Goal: Complete application form

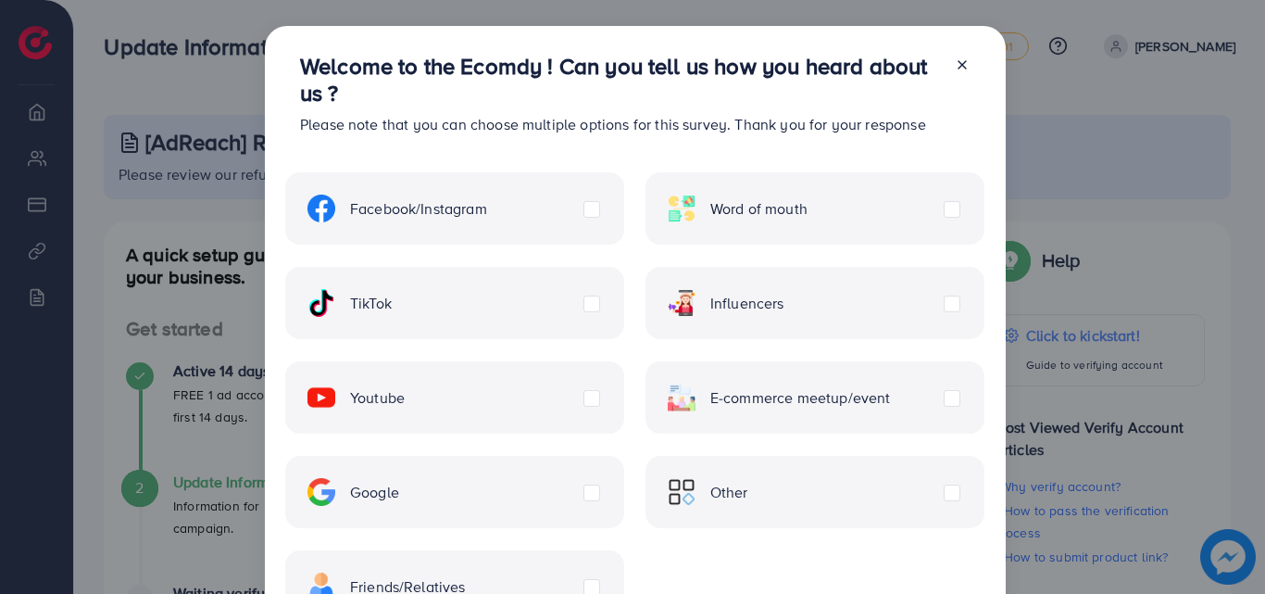
click at [960, 63] on icon at bounding box center [962, 64] width 15 height 15
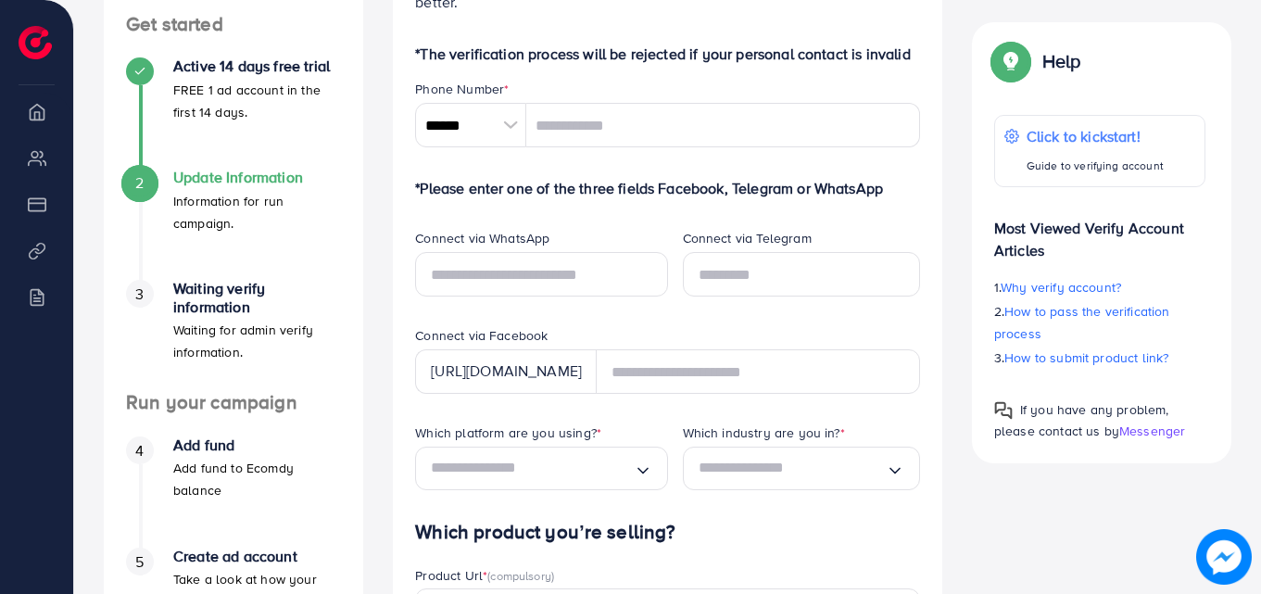
scroll to position [306, 0]
click at [515, 145] on input "******" at bounding box center [470, 124] width 111 height 44
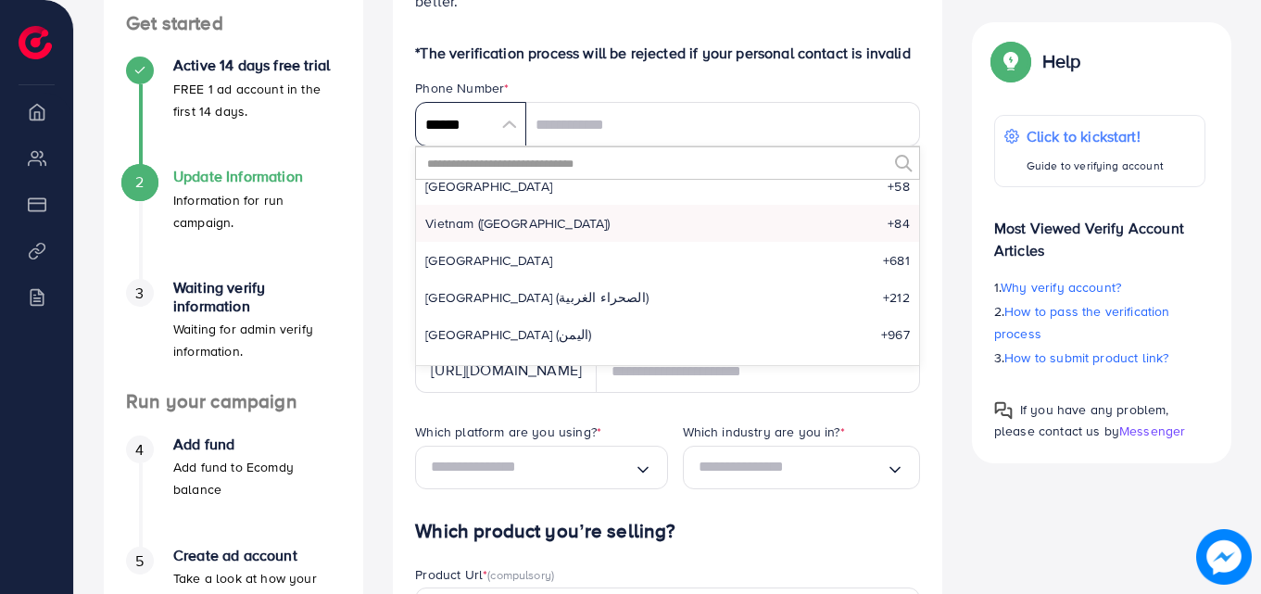
scroll to position [8727, 0]
click at [545, 166] on input "text" at bounding box center [655, 162] width 461 height 31
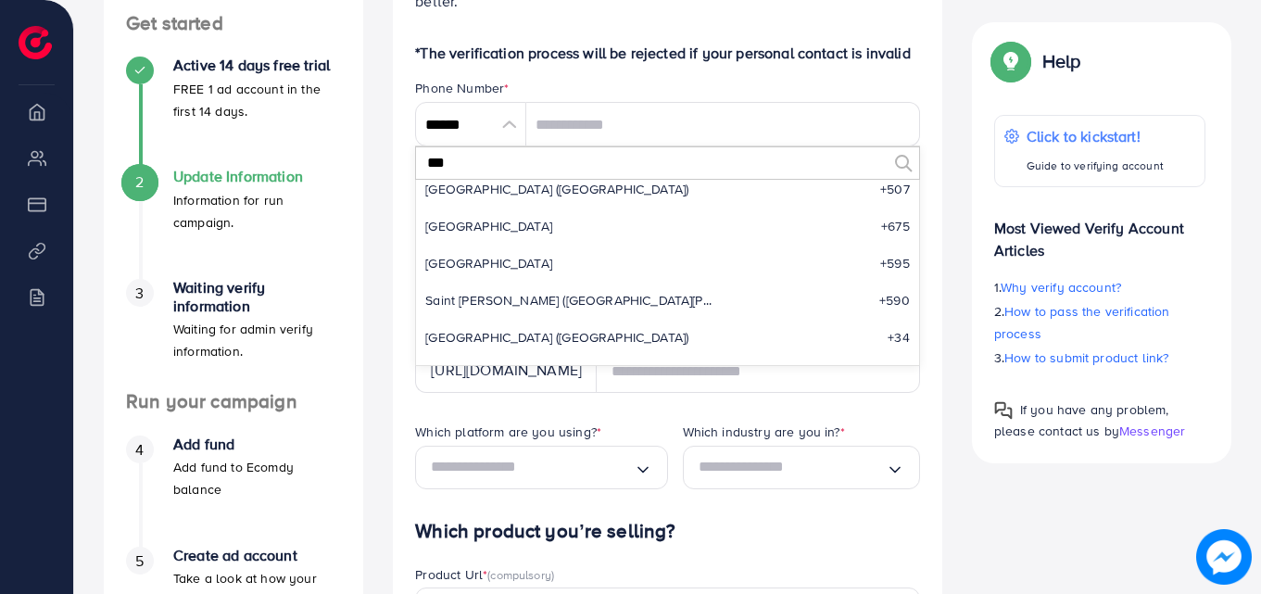
scroll to position [0, 0]
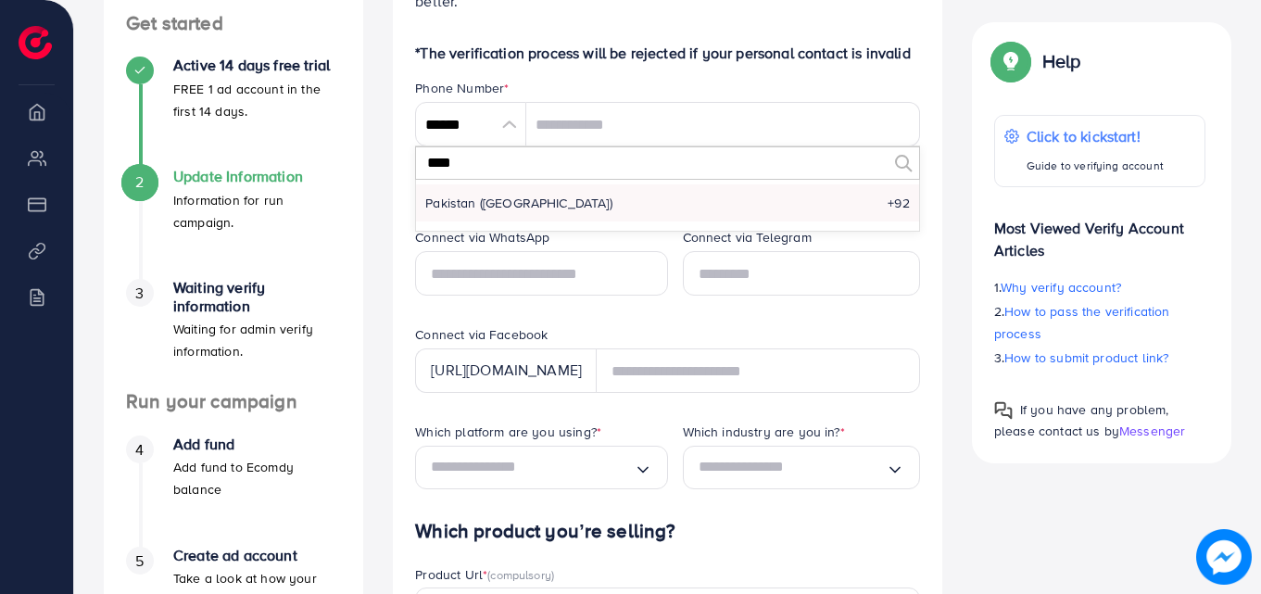
type input "****"
click at [532, 208] on li "Pakistan (‫پاکستان‬‎) +92" at bounding box center [667, 202] width 503 height 37
type input "******"
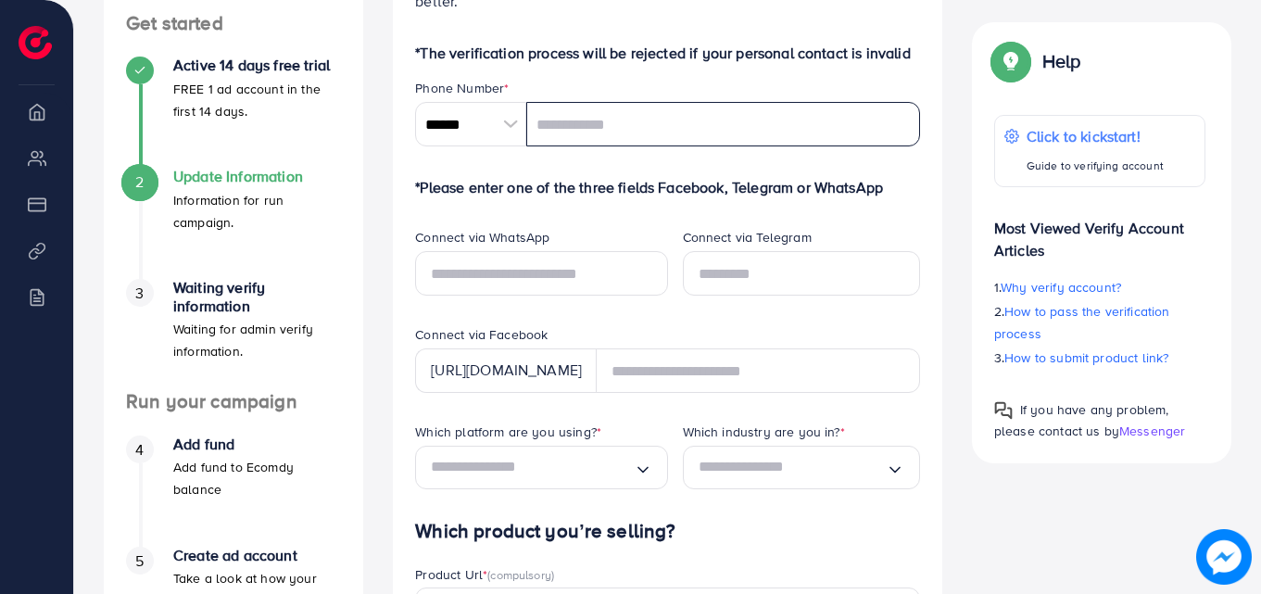
click at [571, 130] on input "tel" at bounding box center [723, 124] width 394 height 44
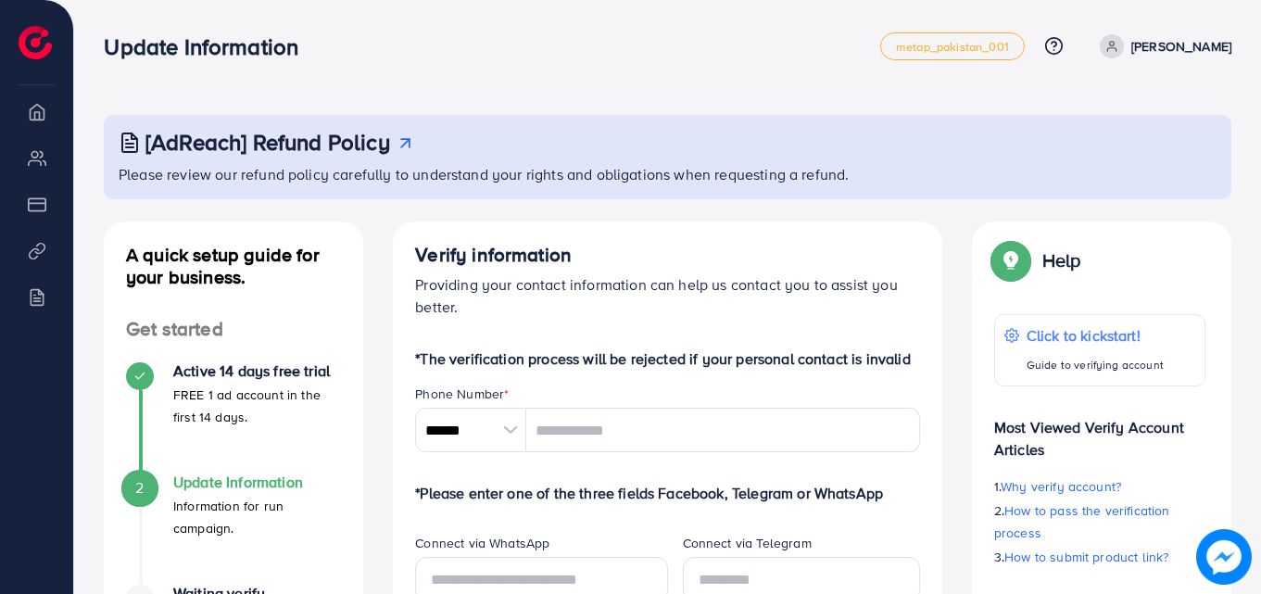
click at [344, 145] on h3 "[AdReach] Refund Policy" at bounding box center [267, 142] width 245 height 27
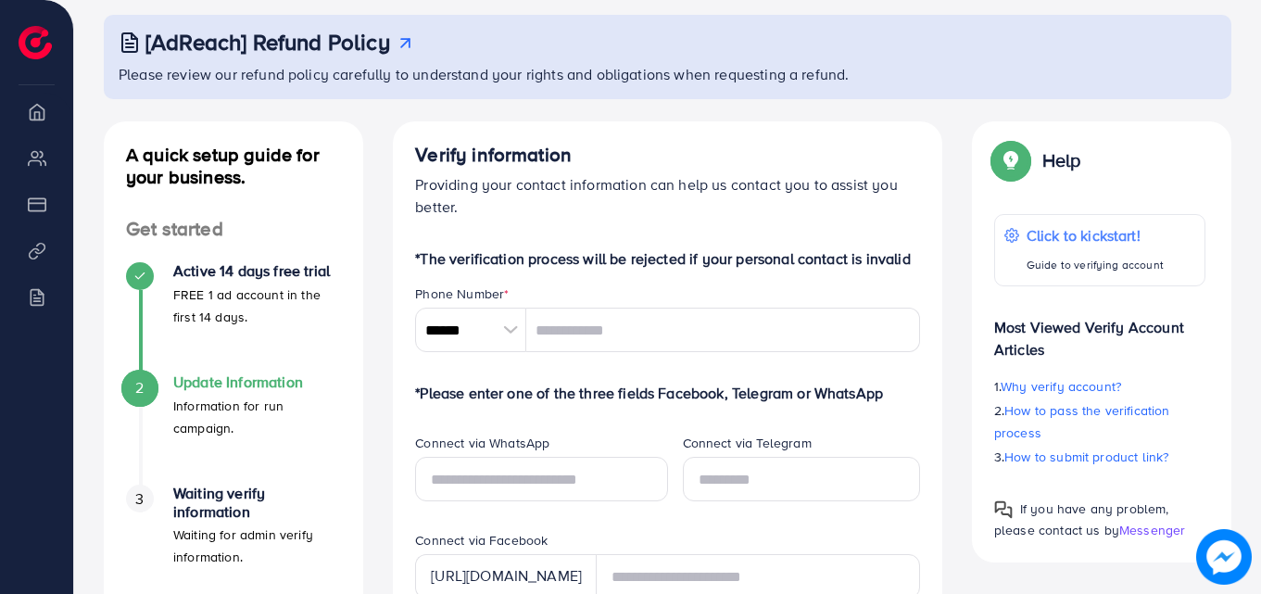
scroll to position [103, 0]
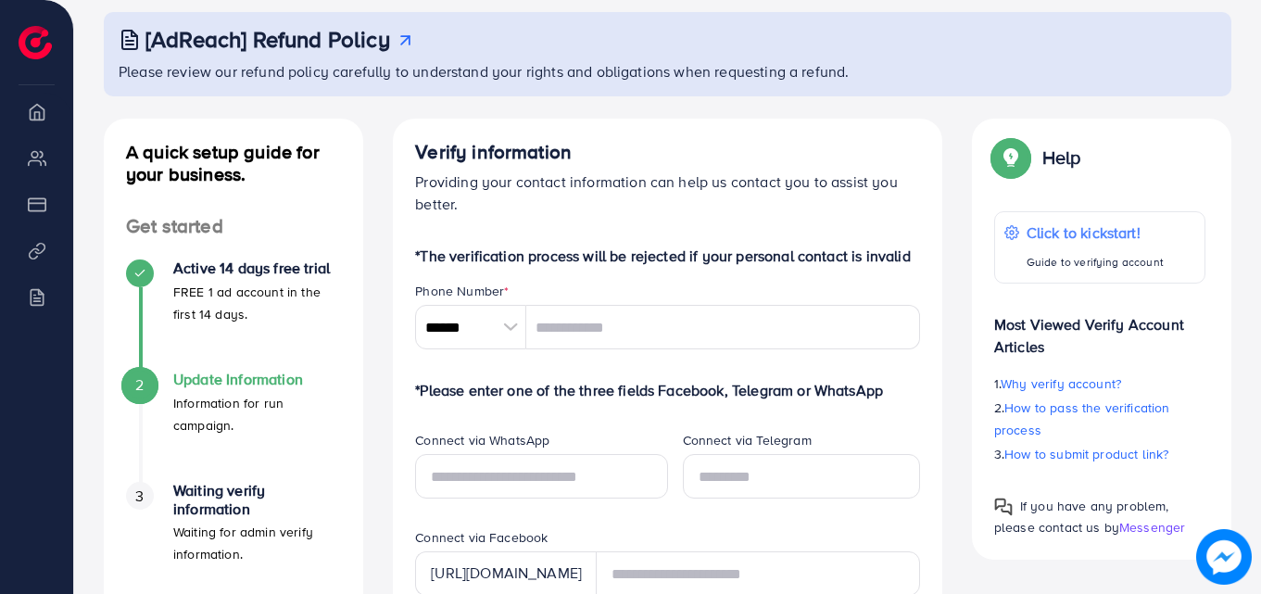
click at [511, 346] on div at bounding box center [510, 327] width 32 height 44
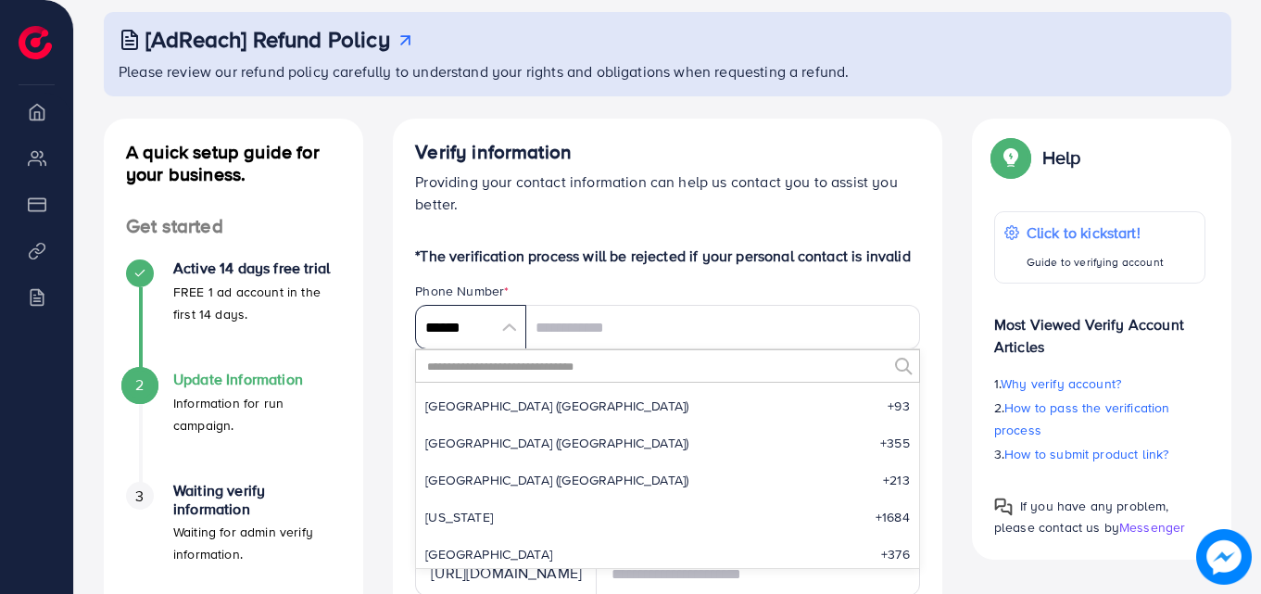
scroll to position [8602, 0]
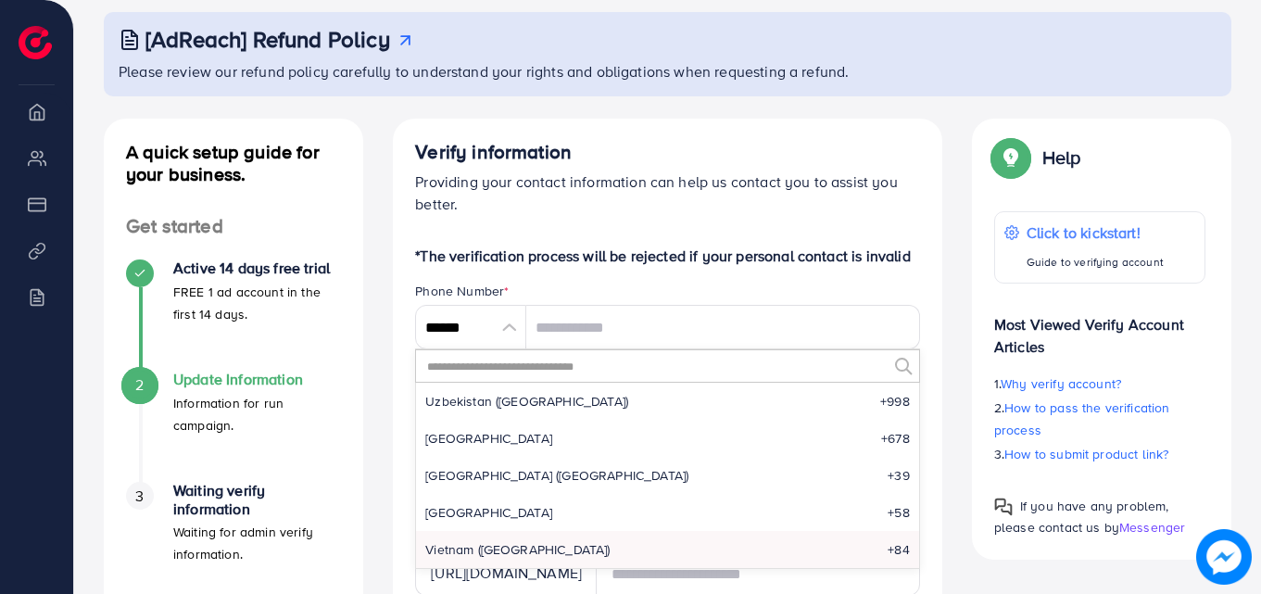
click at [518, 362] on input "text" at bounding box center [655, 365] width 461 height 31
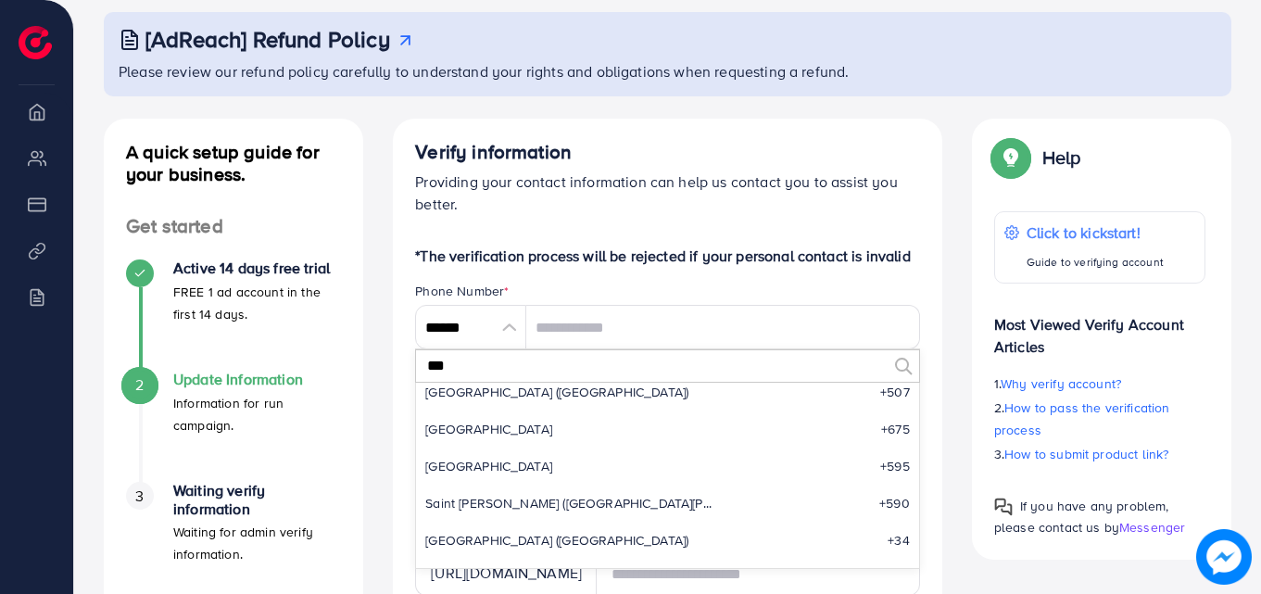
scroll to position [0, 0]
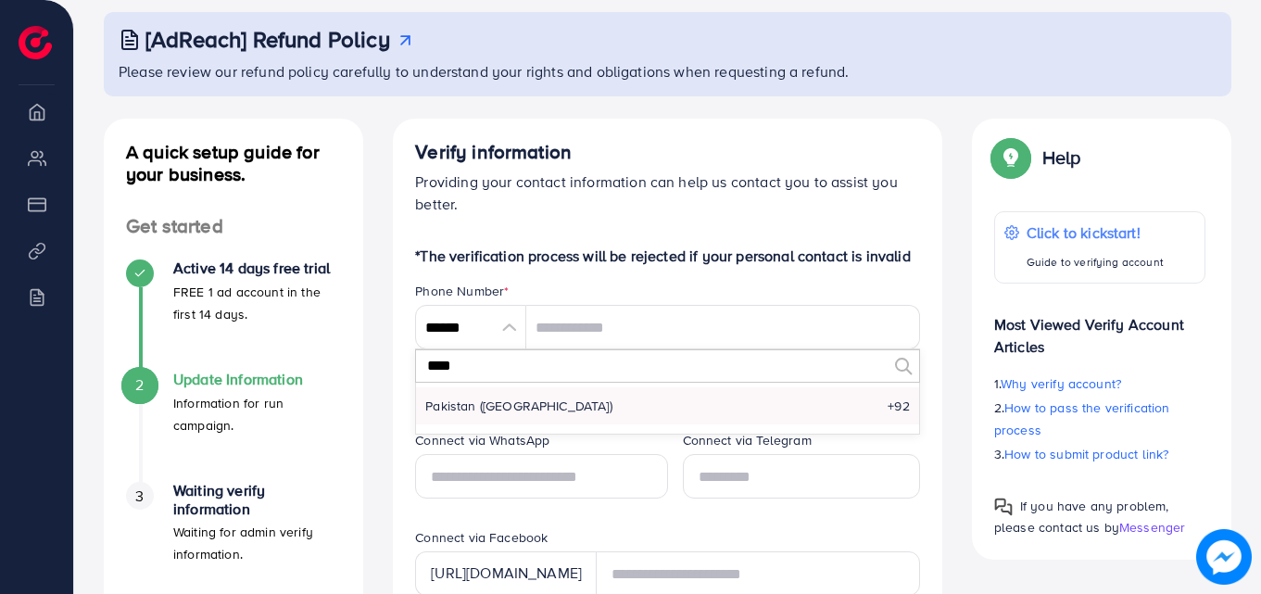
type input "****"
click at [509, 407] on span "Pakistan (‫[GEOGRAPHIC_DATA]‬‎)" at bounding box center [518, 405] width 187 height 19
type input "******"
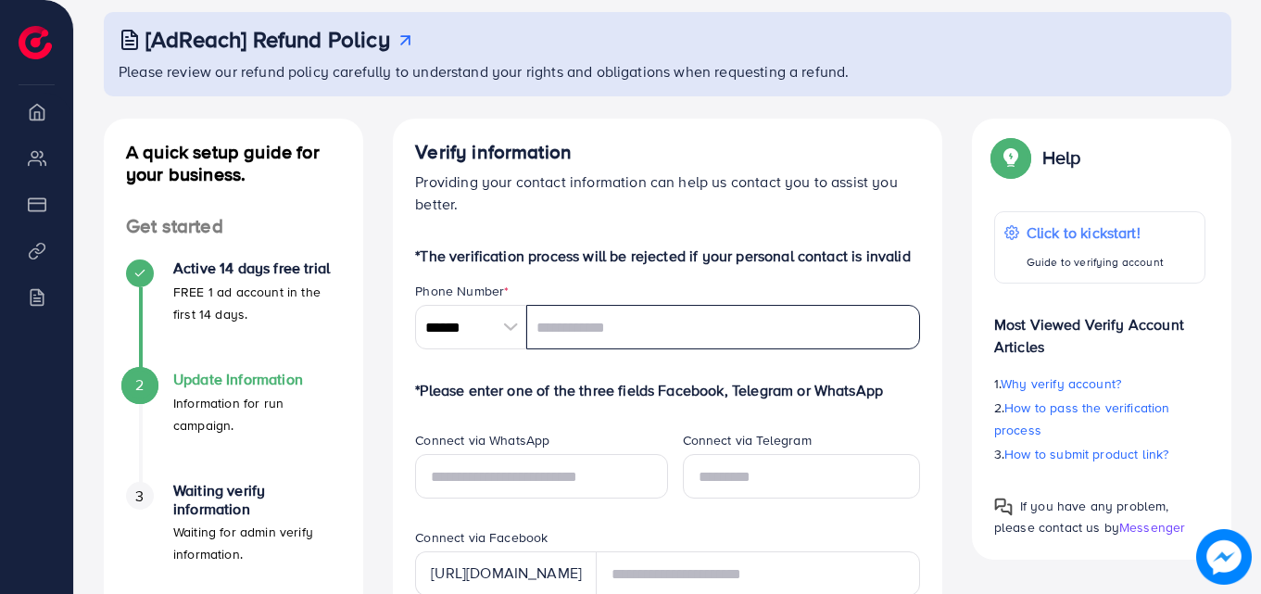
click at [562, 337] on input "tel" at bounding box center [723, 327] width 394 height 44
type input "**********"
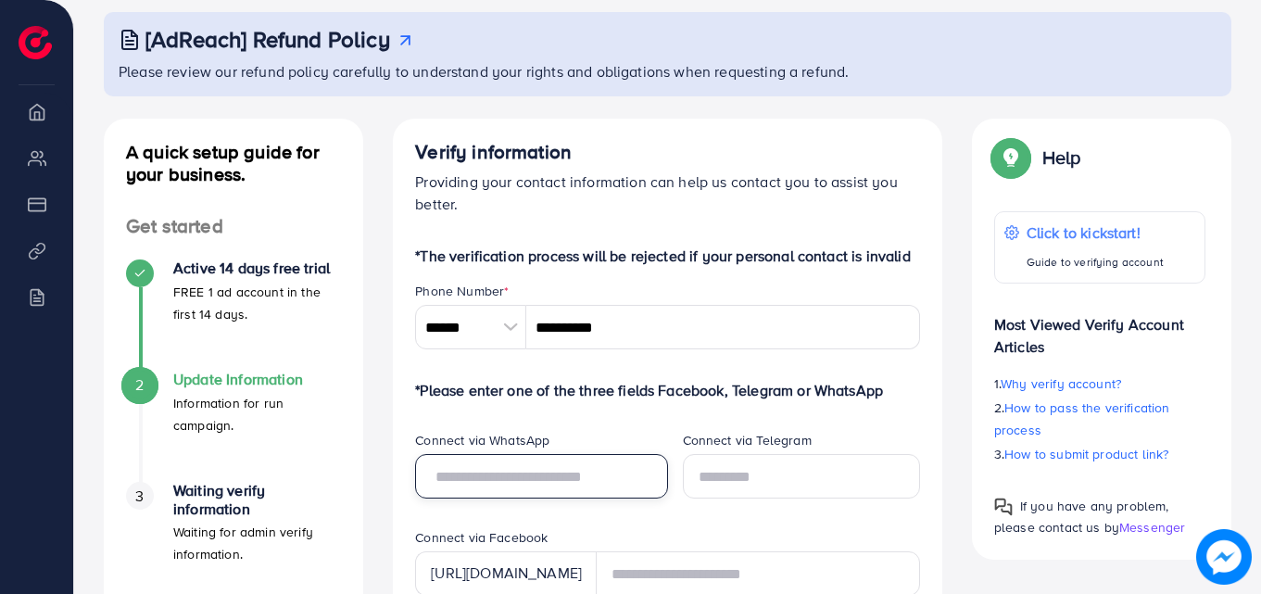
click at [520, 484] on input "text" at bounding box center [541, 476] width 252 height 44
type input "**********"
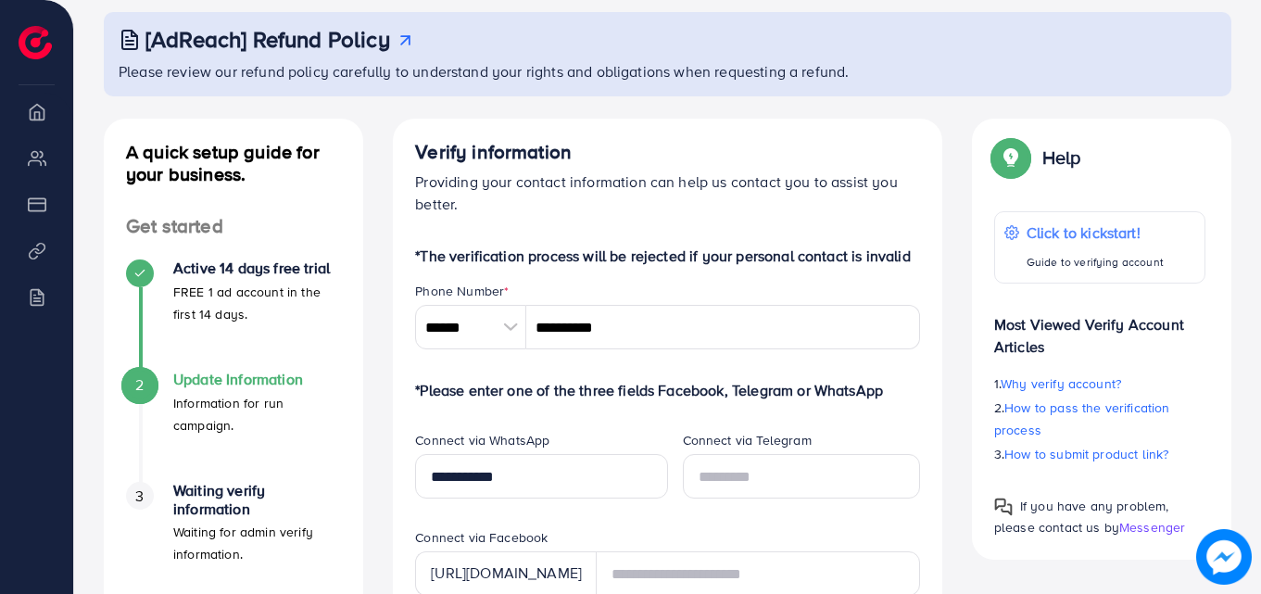
type input "********"
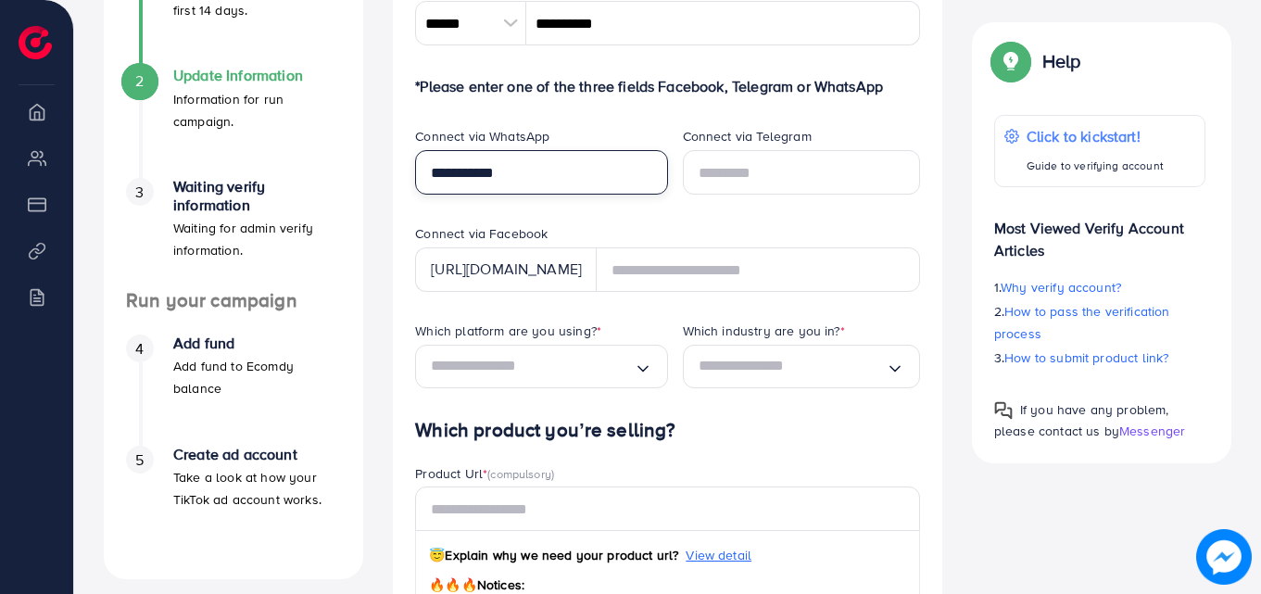
scroll to position [408, 0]
click at [640, 370] on icon "Search for option" at bounding box center [643, 368] width 19 height 19
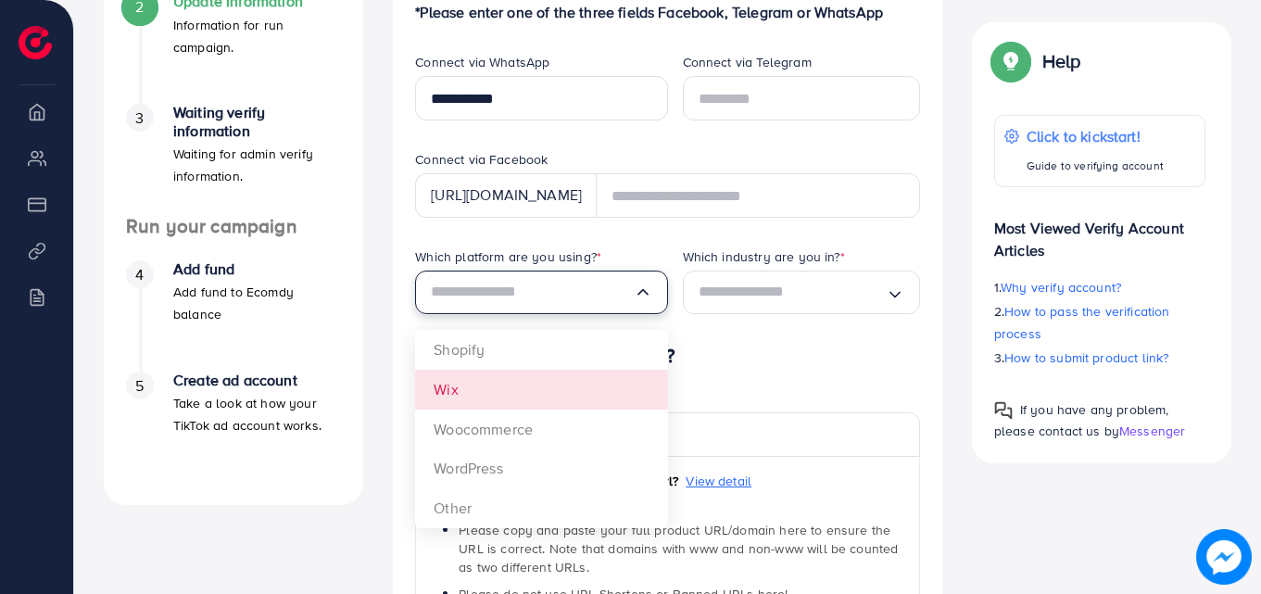
scroll to position [484, 0]
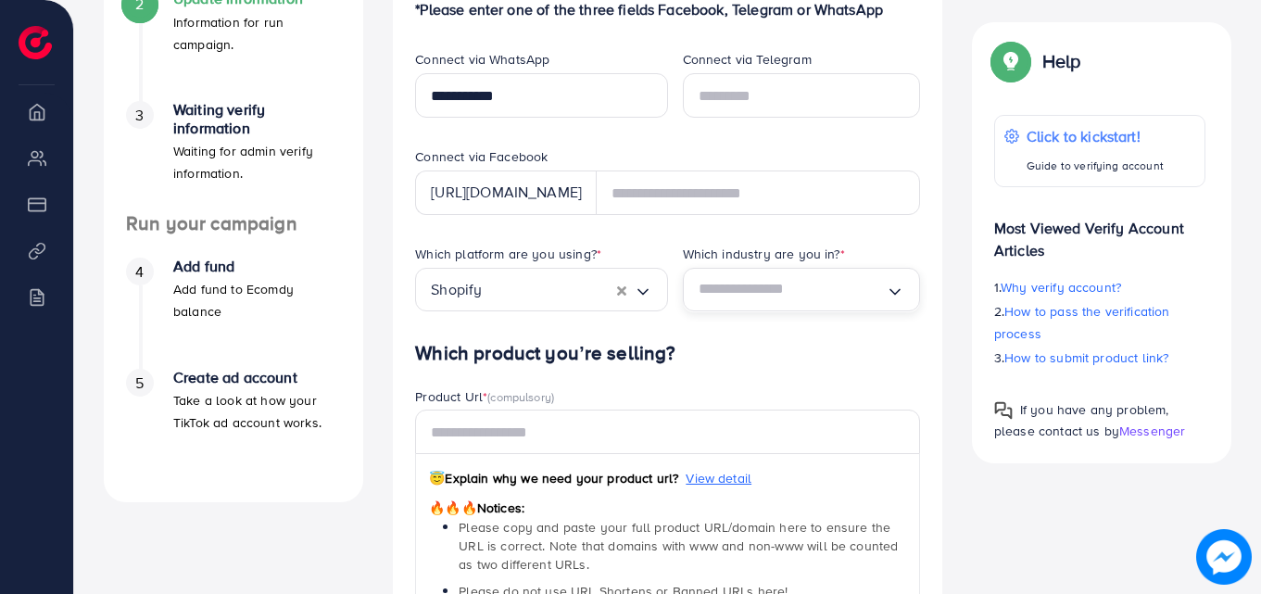
click at [891, 289] on icon "Search for option" at bounding box center [895, 292] width 19 height 19
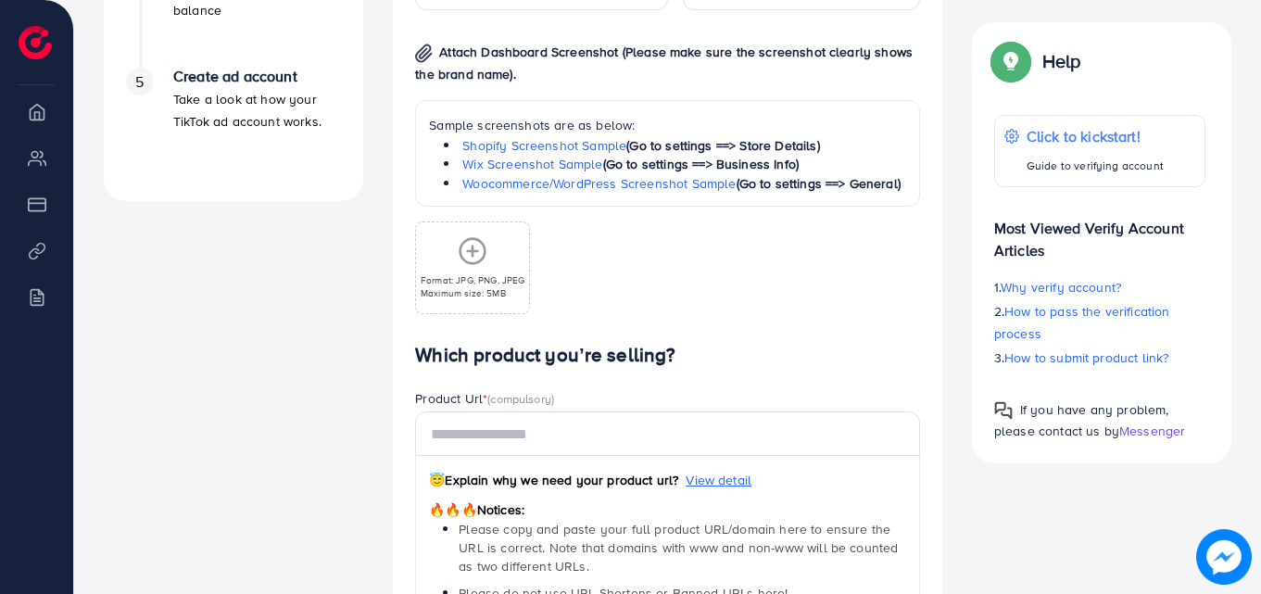
scroll to position [784, 0]
click at [567, 167] on link "Wix Screenshot Sample" at bounding box center [532, 165] width 140 height 19
click at [542, 141] on link "Shopify Screenshot Sample" at bounding box center [544, 146] width 164 height 19
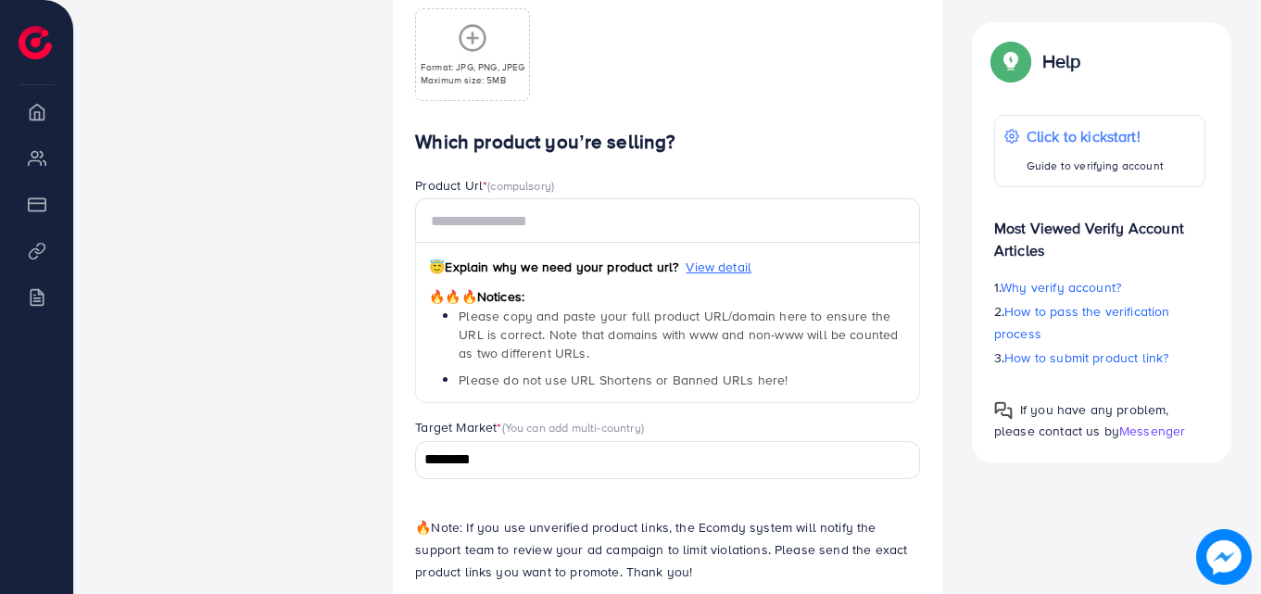
scroll to position [1028, 0]
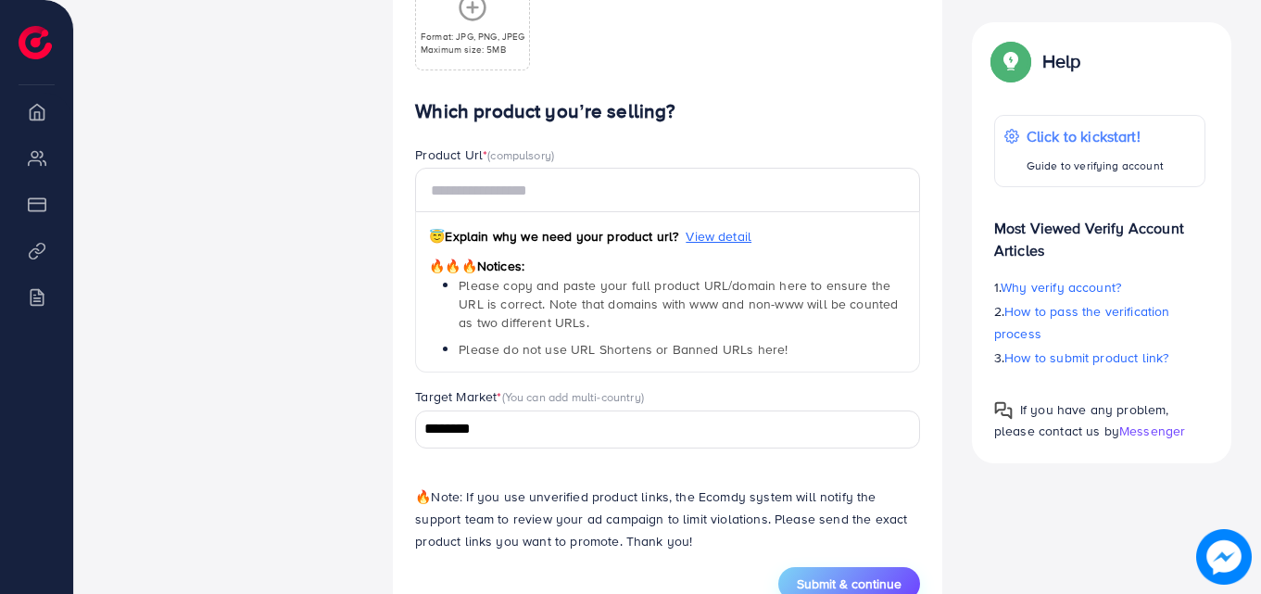
click at [845, 575] on span "Submit & continue" at bounding box center [849, 583] width 105 height 19
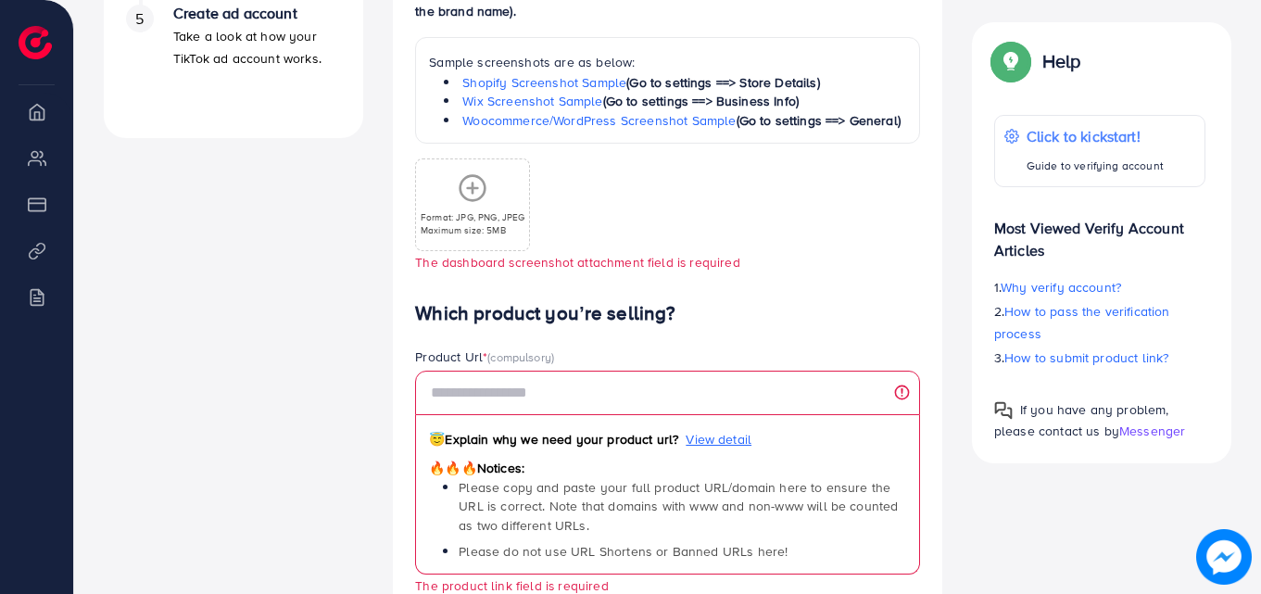
scroll to position [825, 0]
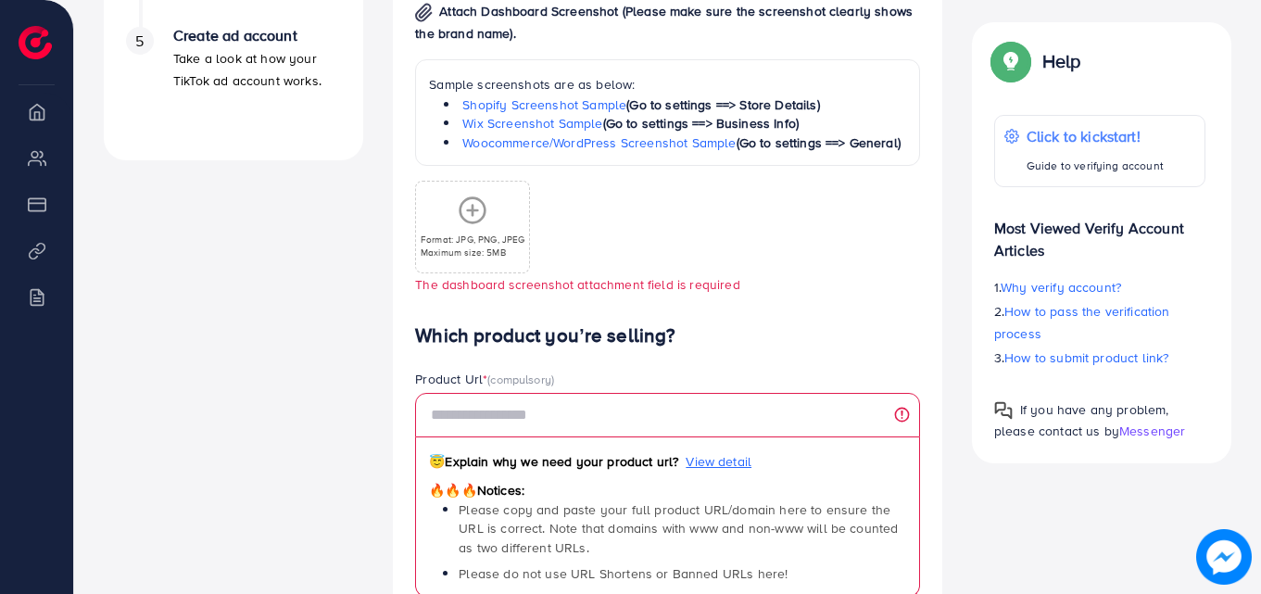
click at [724, 213] on div "Format: JPG, PNG, JPEG Maximum size: 5MB" at bounding box center [667, 219] width 505 height 107
click at [578, 107] on link "Shopify Screenshot Sample" at bounding box center [544, 104] width 164 height 19
click at [521, 124] on link "Wix Screenshot Sample" at bounding box center [532, 123] width 140 height 19
click at [479, 211] on icon at bounding box center [473, 210] width 30 height 30
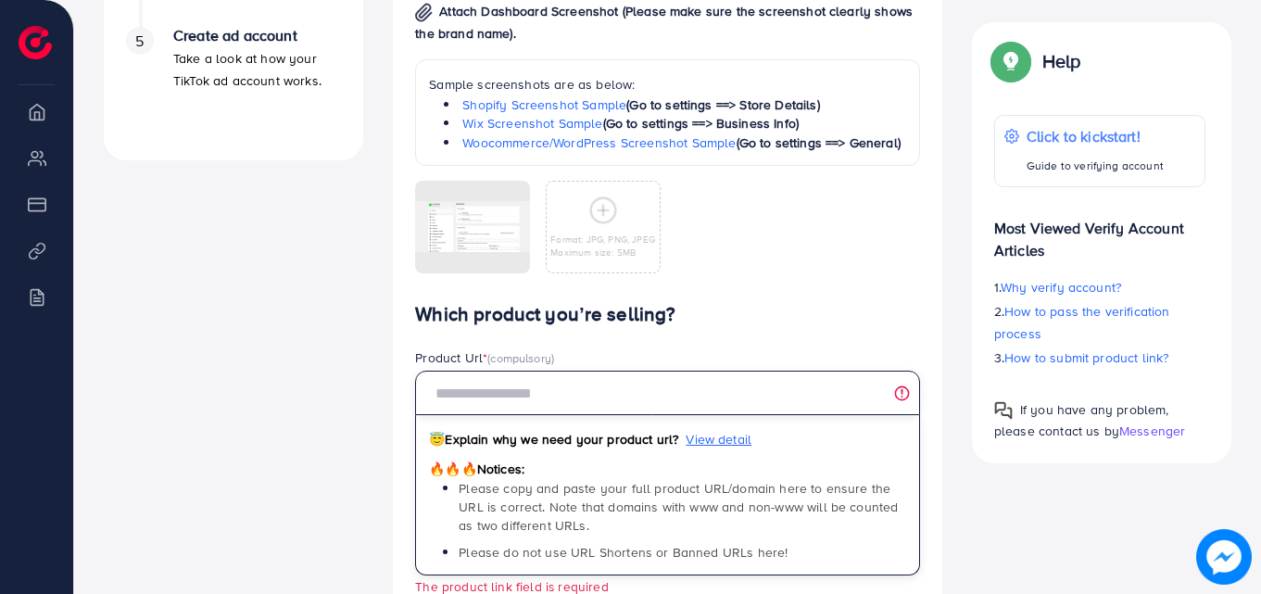
click at [590, 383] on input "text" at bounding box center [667, 393] width 505 height 44
paste input "**********"
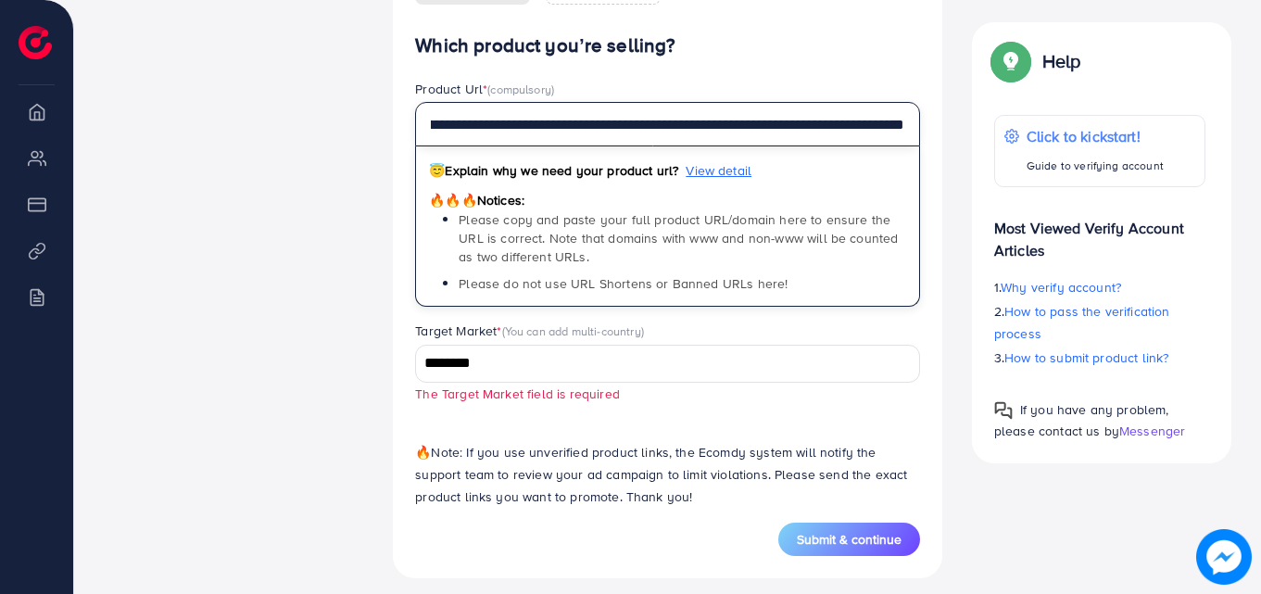
scroll to position [1108, 0]
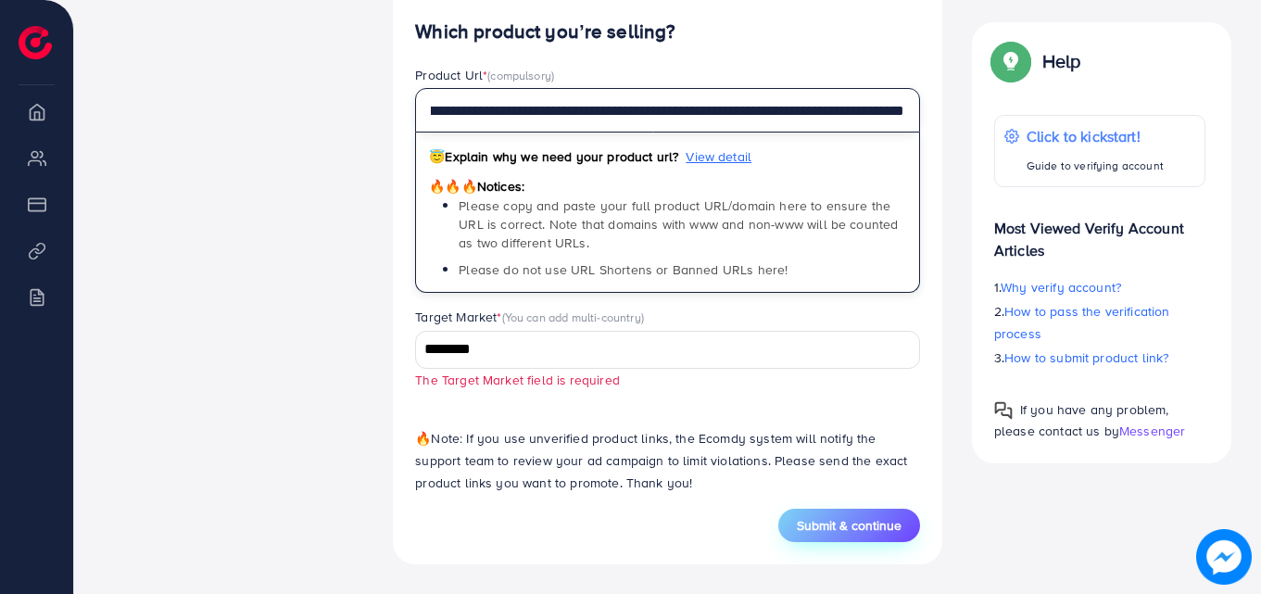
type input "**********"
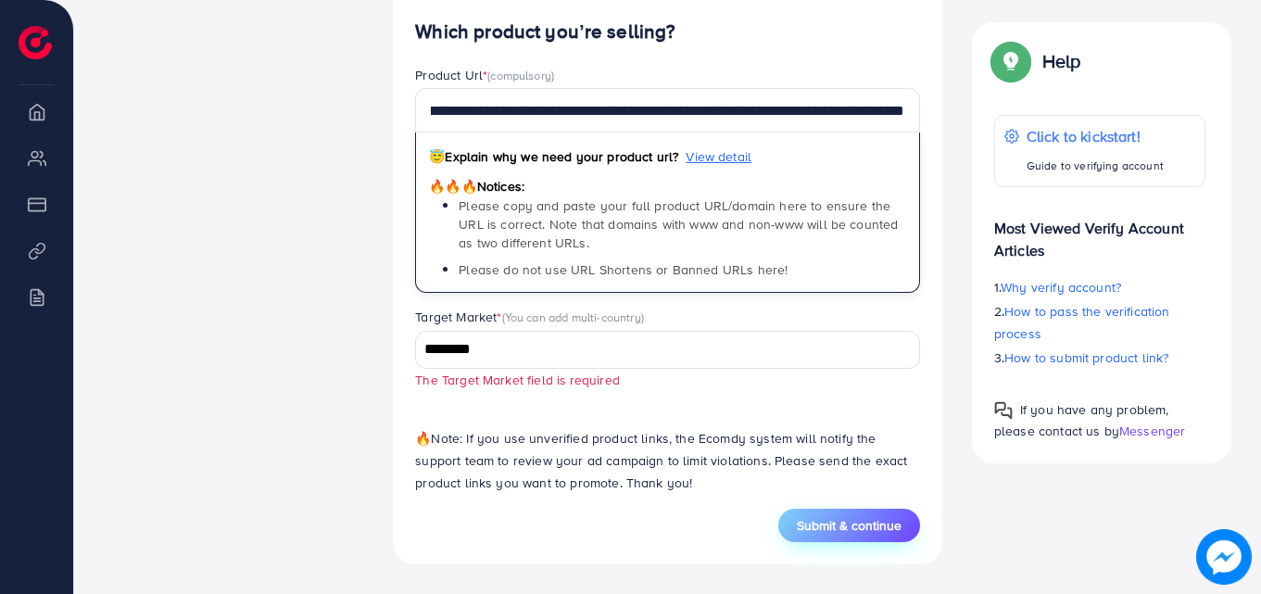
scroll to position [0, 0]
click at [824, 522] on span "Submit & continue" at bounding box center [849, 525] width 105 height 19
click at [846, 529] on span "Submit & continue" at bounding box center [849, 525] width 105 height 19
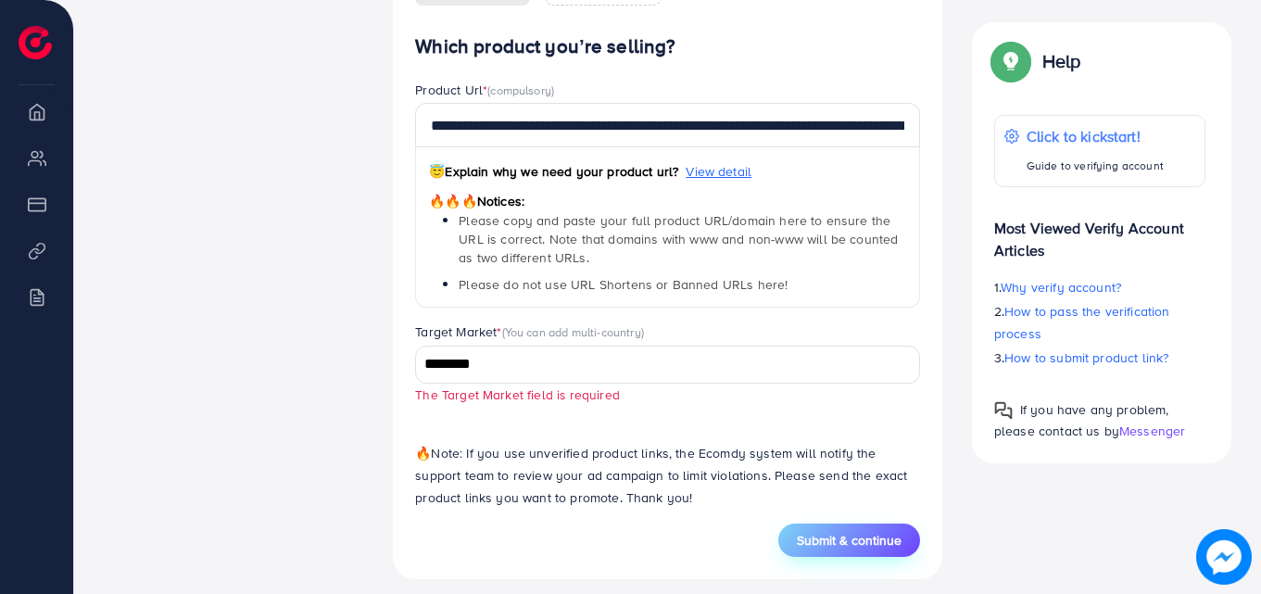
scroll to position [1108, 0]
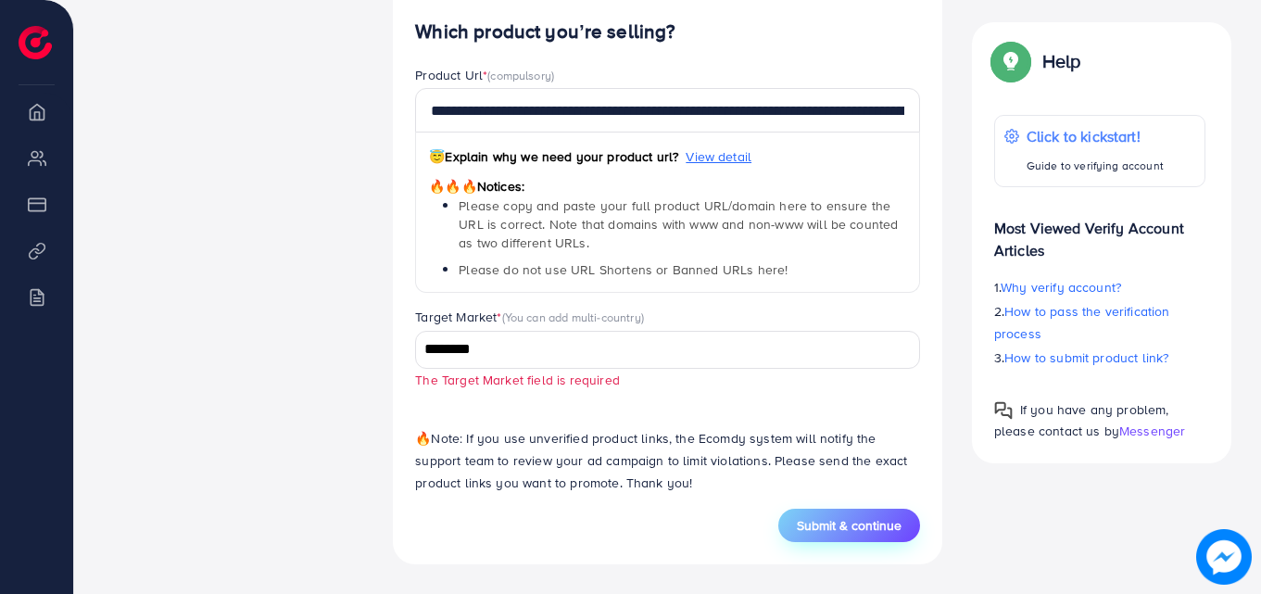
click at [868, 529] on span "Submit & continue" at bounding box center [849, 525] width 105 height 19
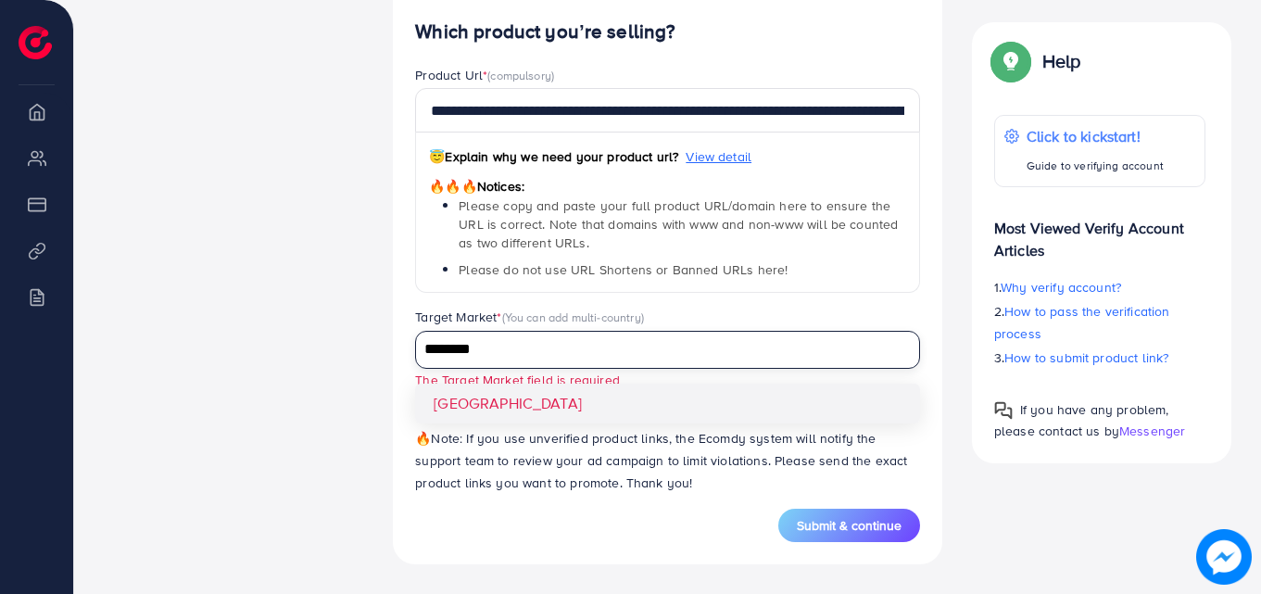
click at [762, 343] on input "********" at bounding box center [657, 349] width 478 height 29
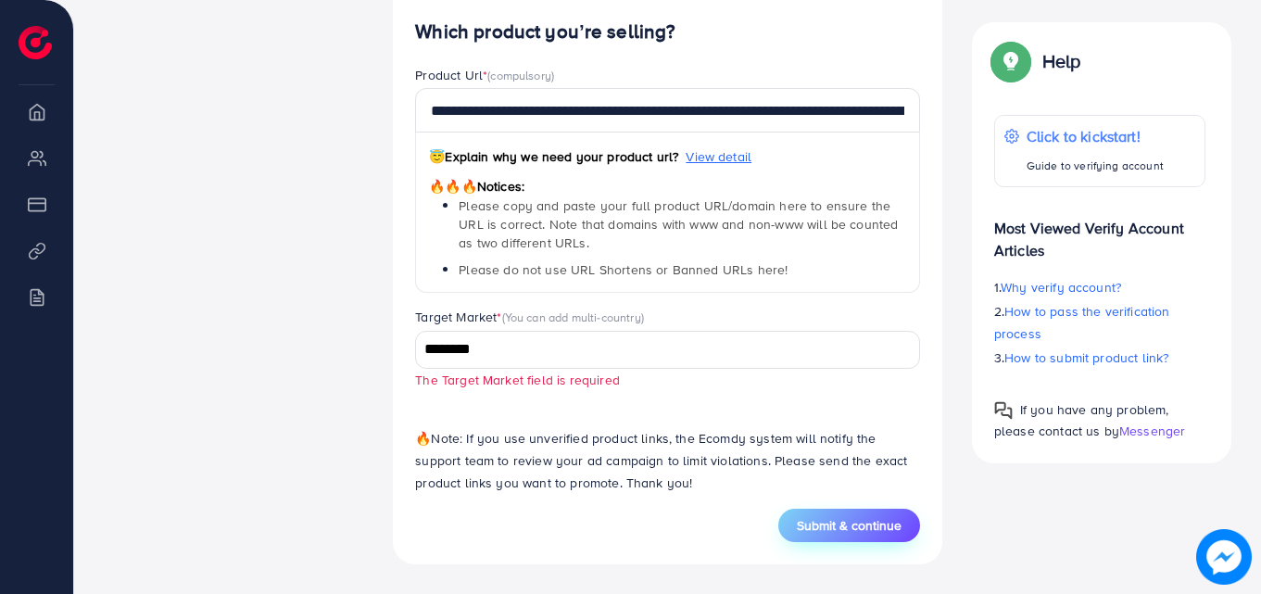
click at [824, 520] on span "Submit & continue" at bounding box center [849, 525] width 105 height 19
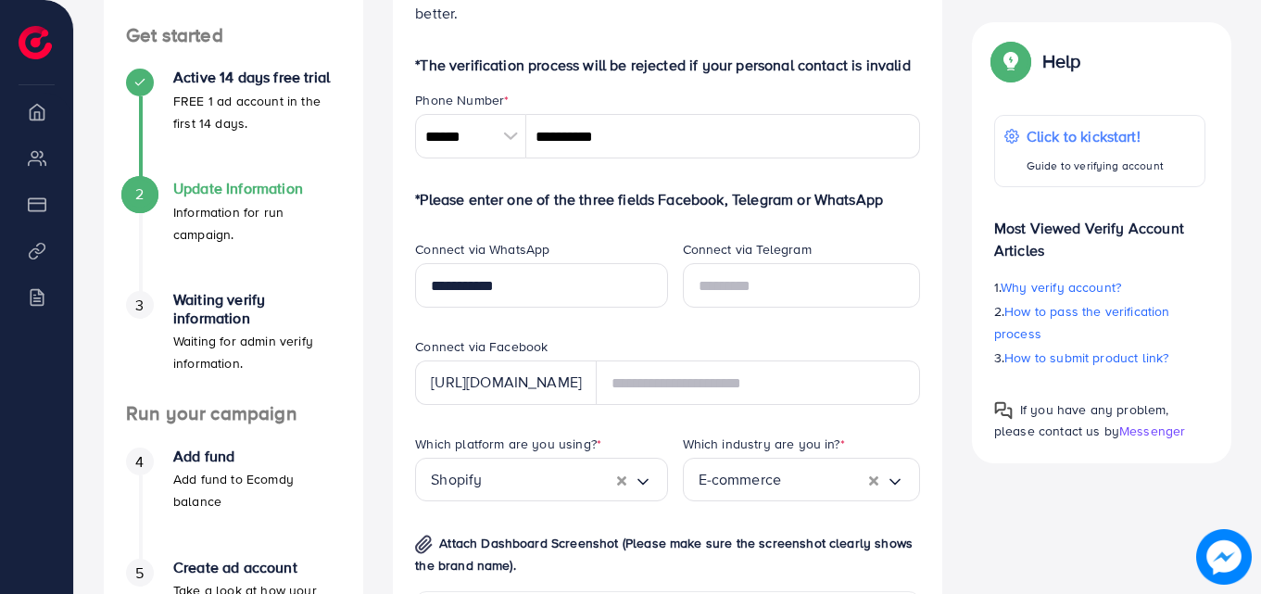
scroll to position [291, 0]
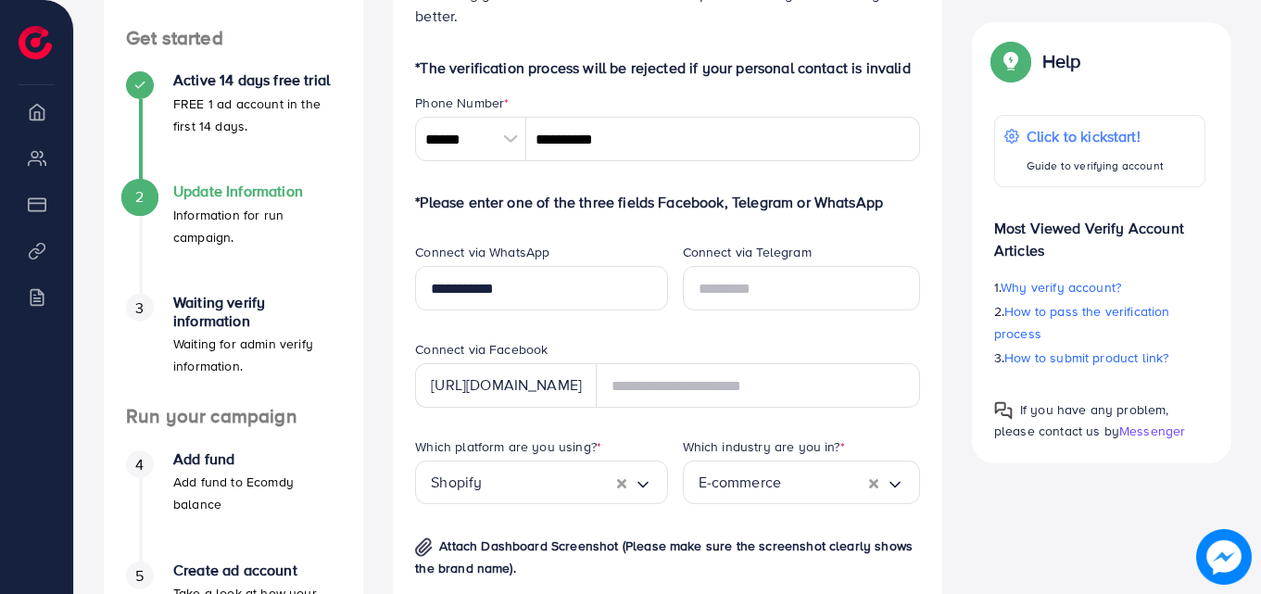
click at [151, 208] on div "2 Update Information Information for run campaign." at bounding box center [233, 215] width 215 height 65
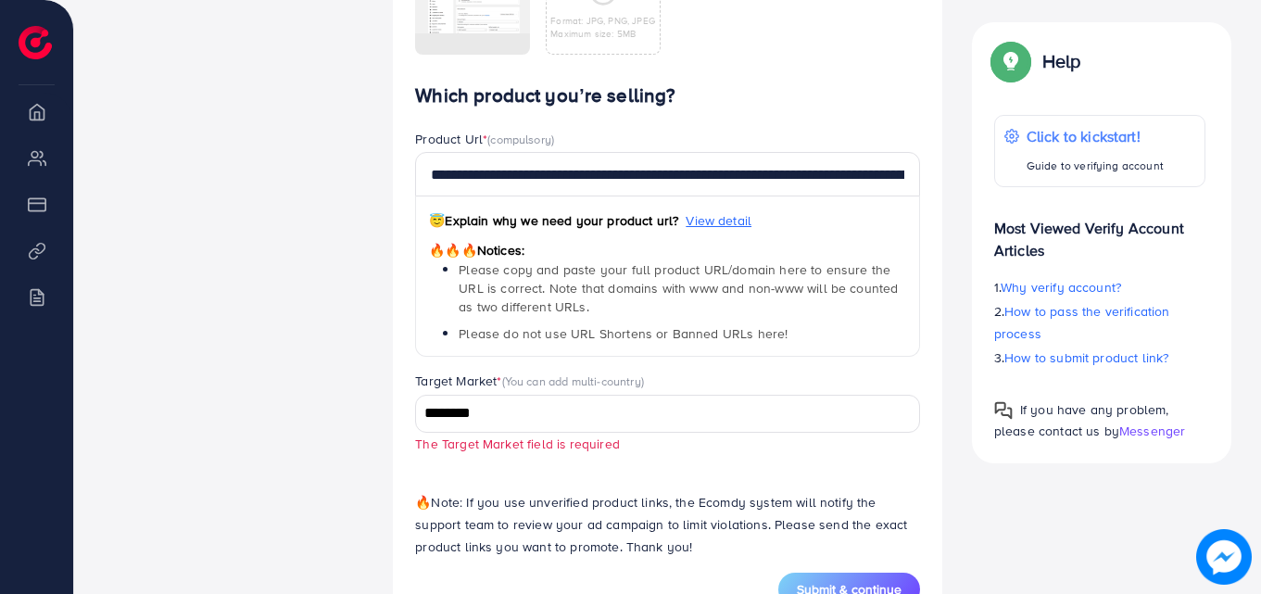
scroll to position [1108, 0]
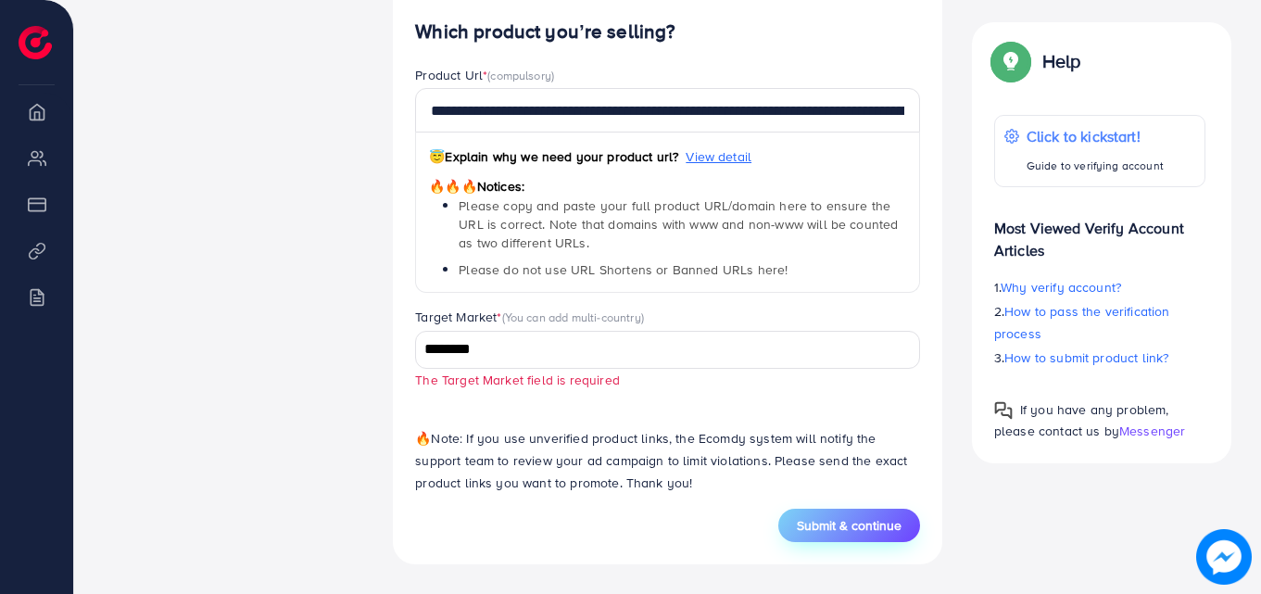
click at [856, 528] on span "Submit & continue" at bounding box center [849, 525] width 105 height 19
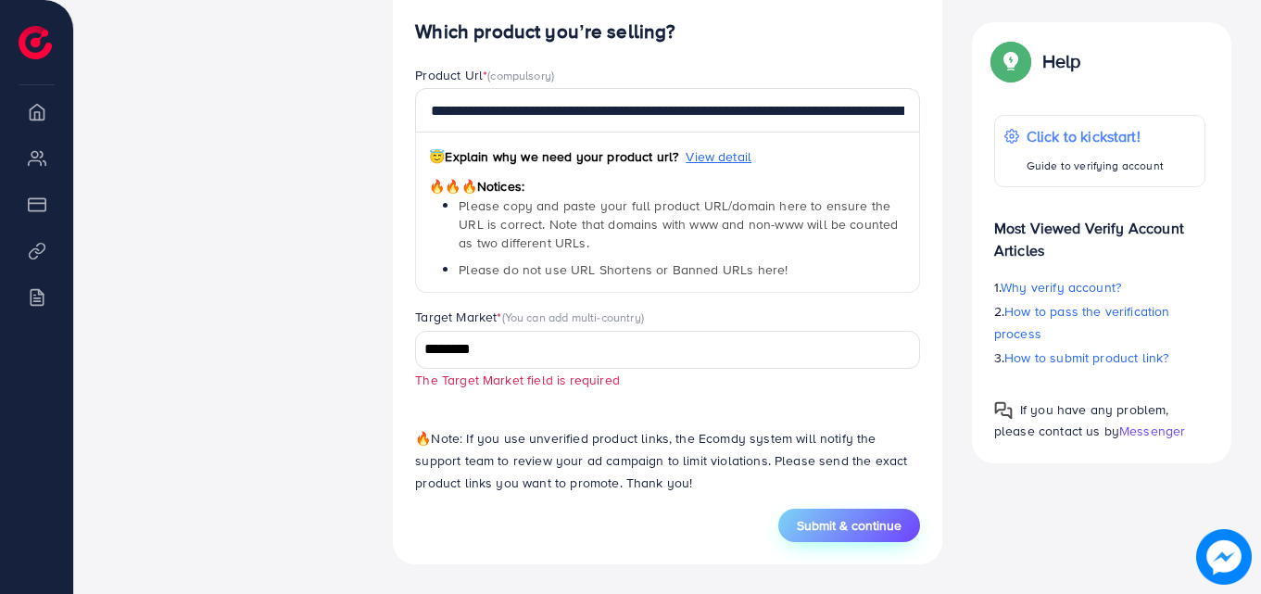
click at [856, 528] on span "Submit & continue" at bounding box center [849, 525] width 105 height 19
click at [837, 527] on span "Submit & continue" at bounding box center [849, 525] width 105 height 19
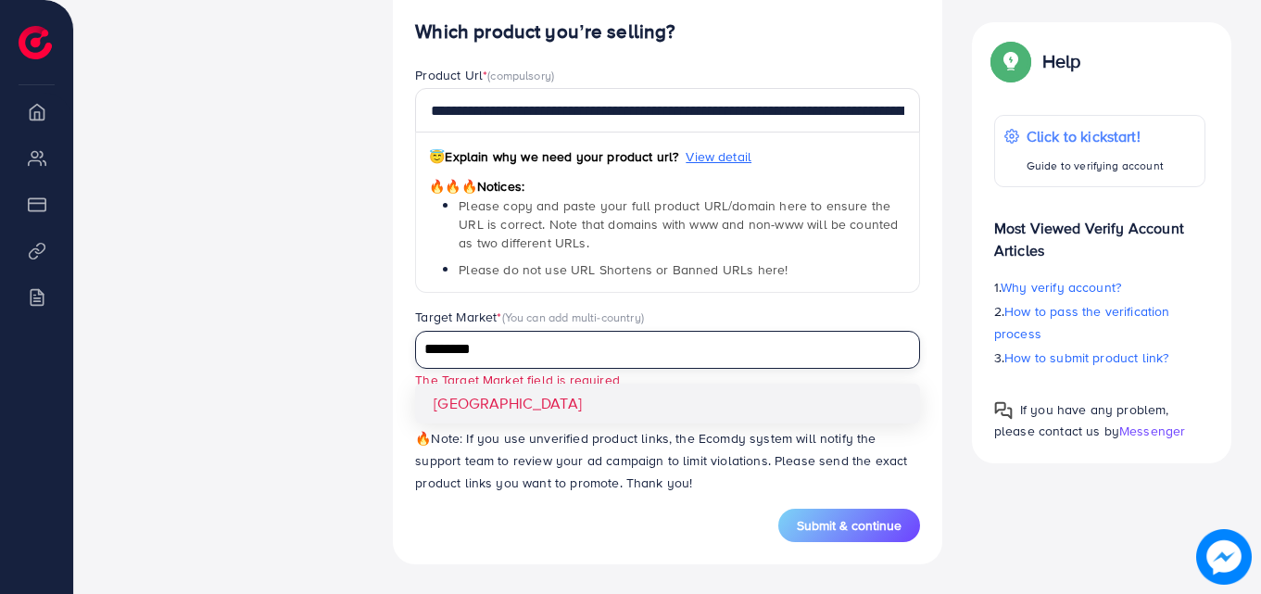
click at [622, 353] on input "********" at bounding box center [657, 349] width 478 height 29
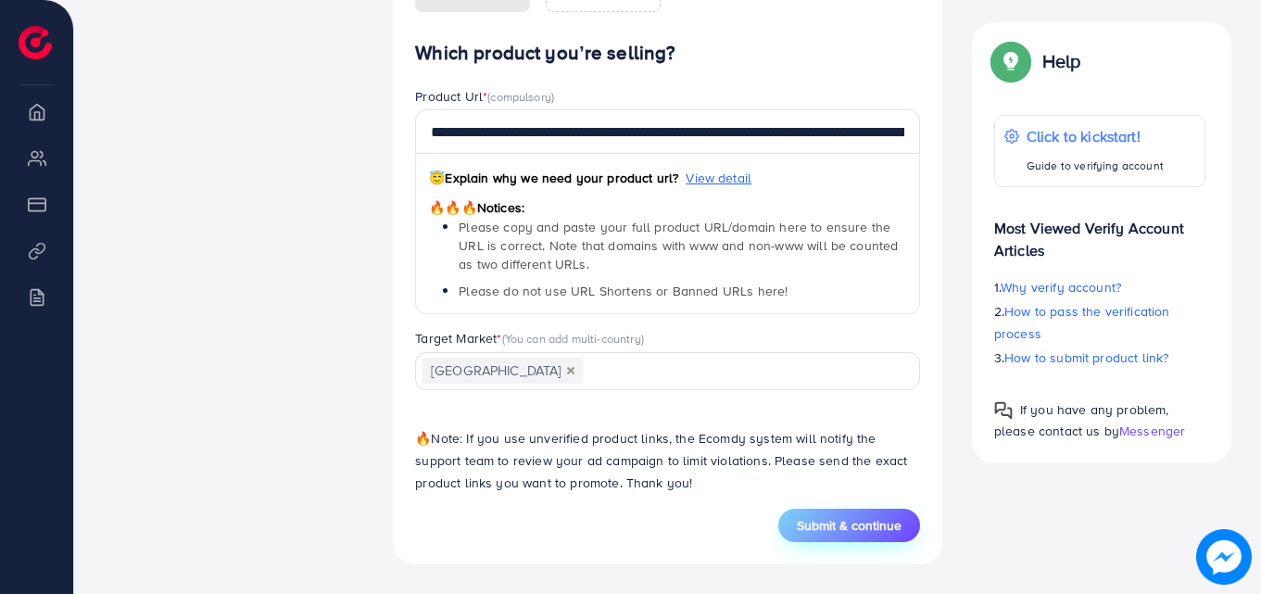
click at [838, 522] on span "Submit & continue" at bounding box center [849, 525] width 105 height 19
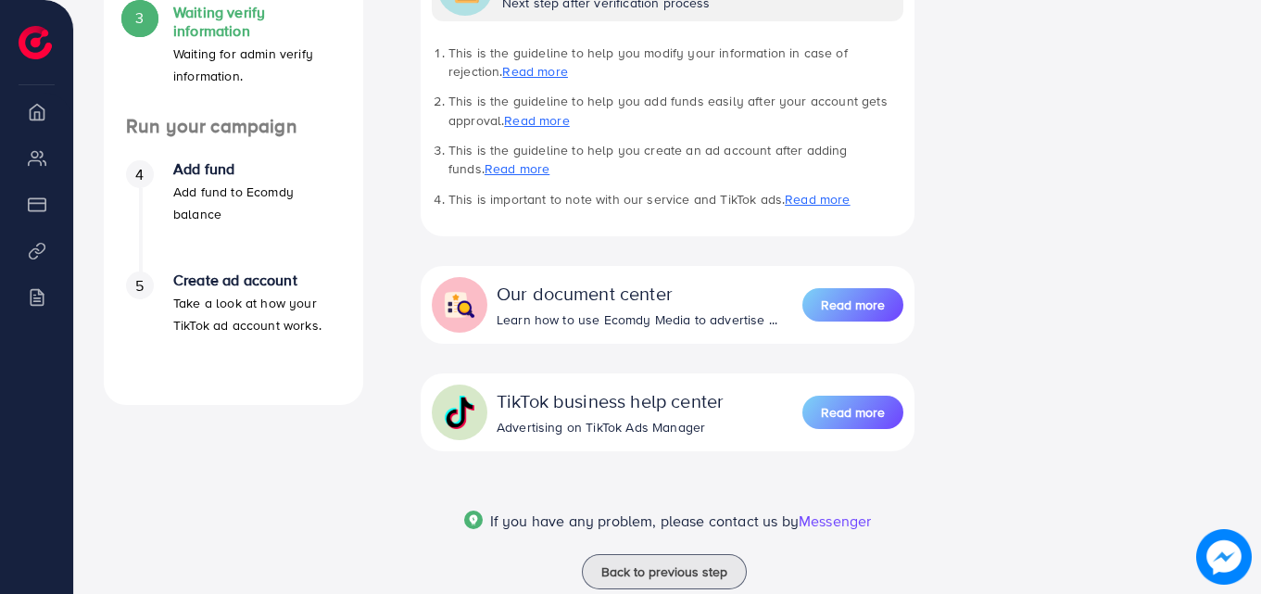
scroll to position [583, 0]
click at [859, 301] on span "Read more" at bounding box center [853, 303] width 64 height 19
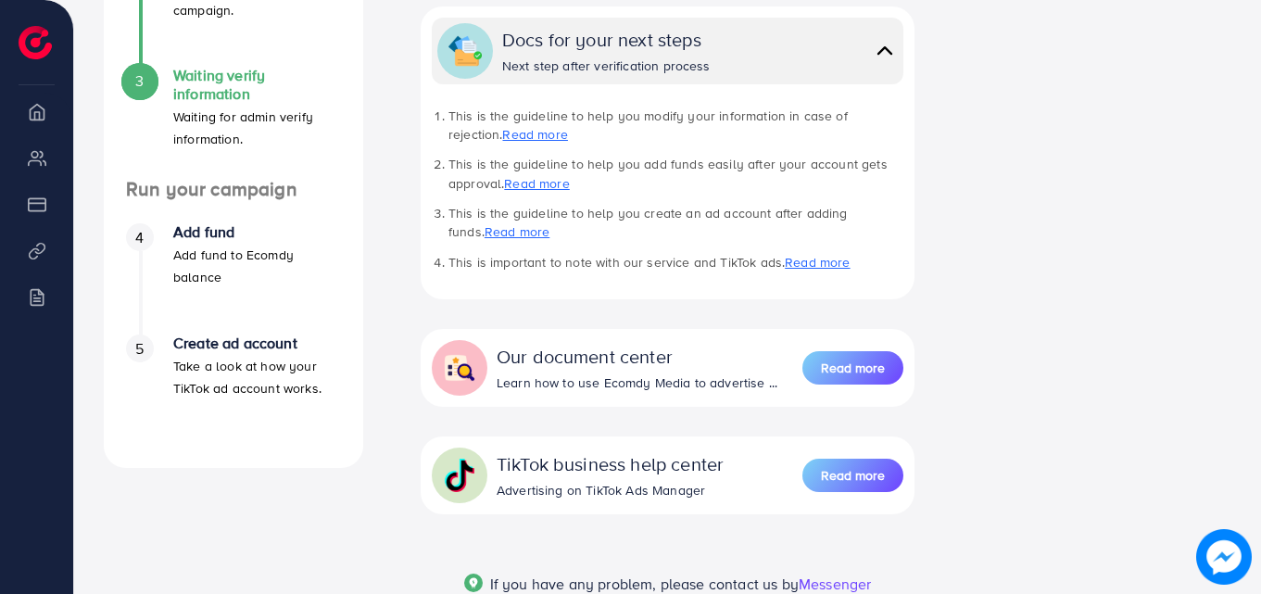
scroll to position [519, 0]
click at [502, 137] on link "Read more" at bounding box center [534, 133] width 65 height 19
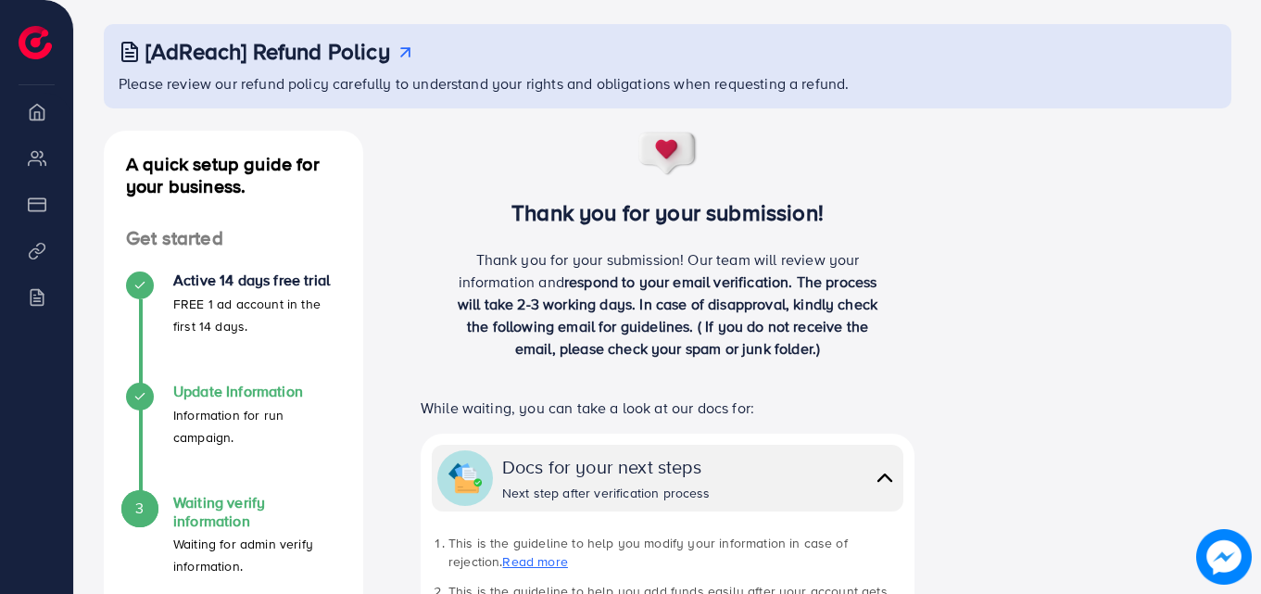
scroll to position [92, 0]
click at [136, 395] on icon at bounding box center [139, 395] width 13 height 13
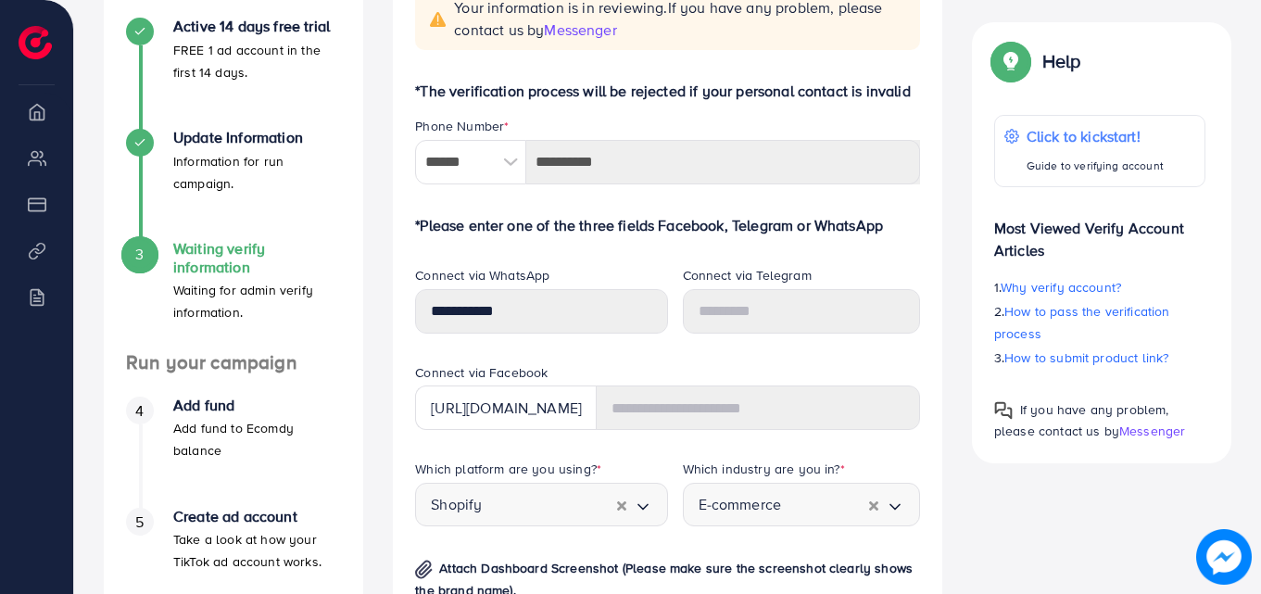
scroll to position [343, 0]
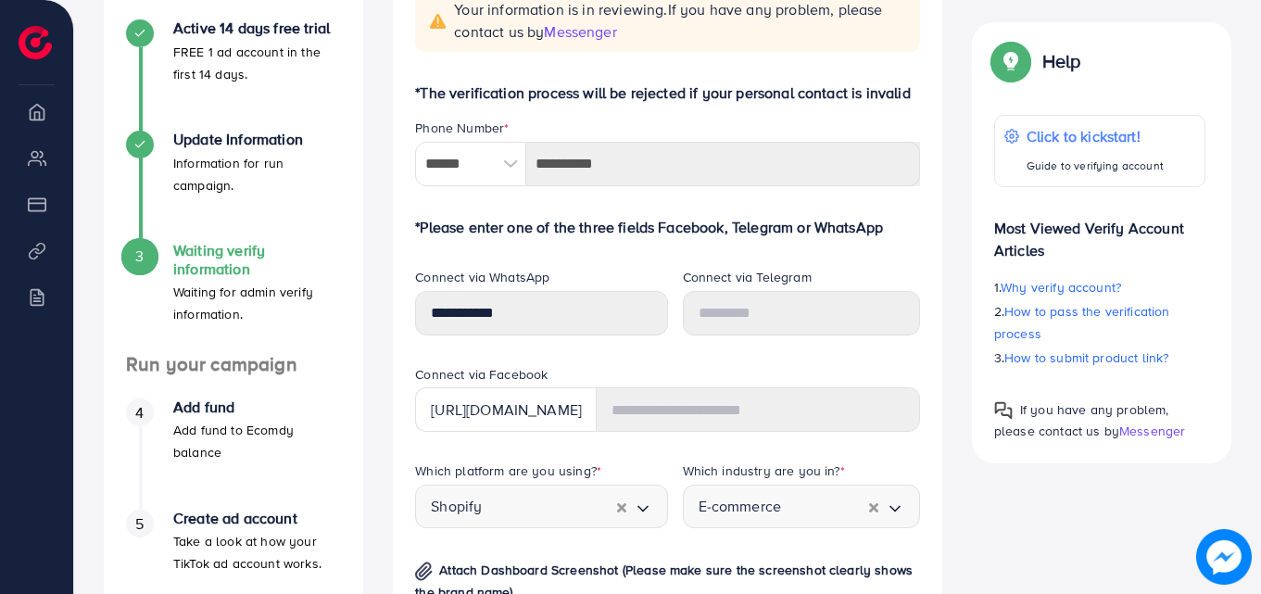
click at [157, 256] on div "3 Waiting verify information Waiting for admin verify information." at bounding box center [233, 283] width 215 height 82
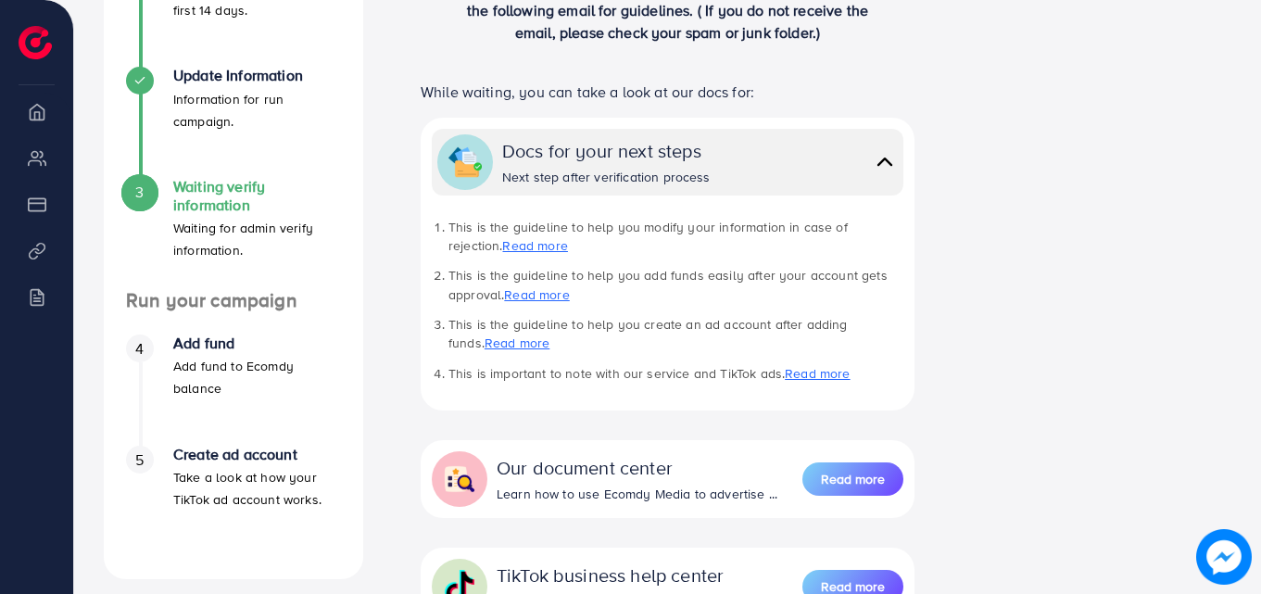
scroll to position [406, 0]
click at [502, 245] on link "Read more" at bounding box center [534, 246] width 65 height 19
click at [522, 296] on link "Read more" at bounding box center [536, 295] width 65 height 19
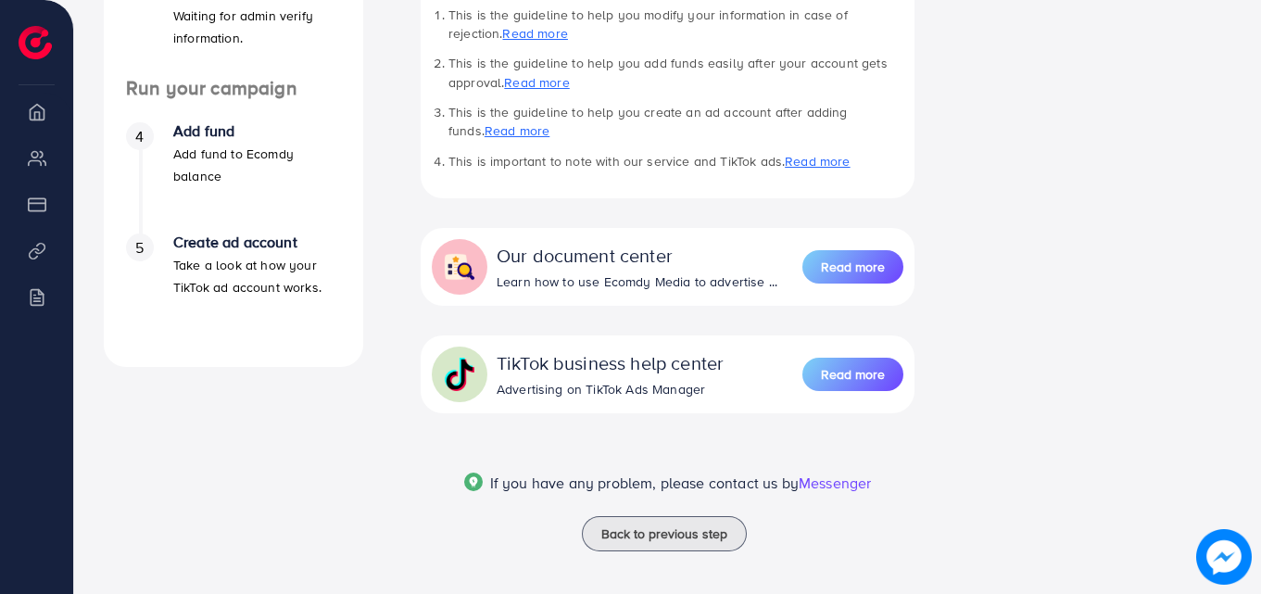
scroll to position [621, 0]
click at [142, 131] on span "4" at bounding box center [139, 134] width 8 height 21
